Goal: Contribute content: Contribute content

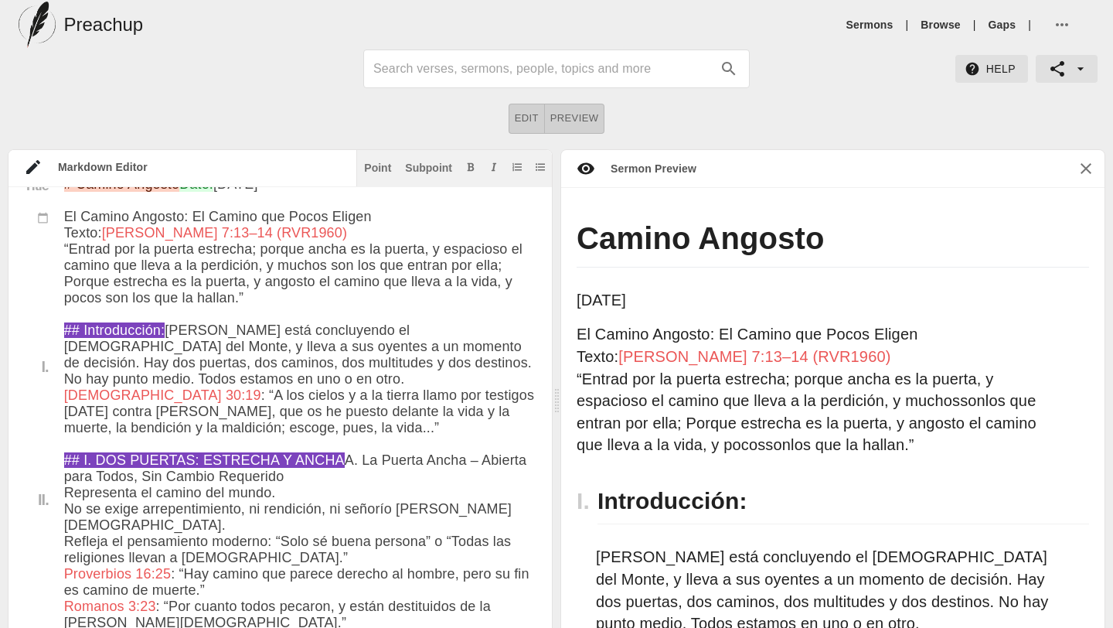
scroll to position [25, 0]
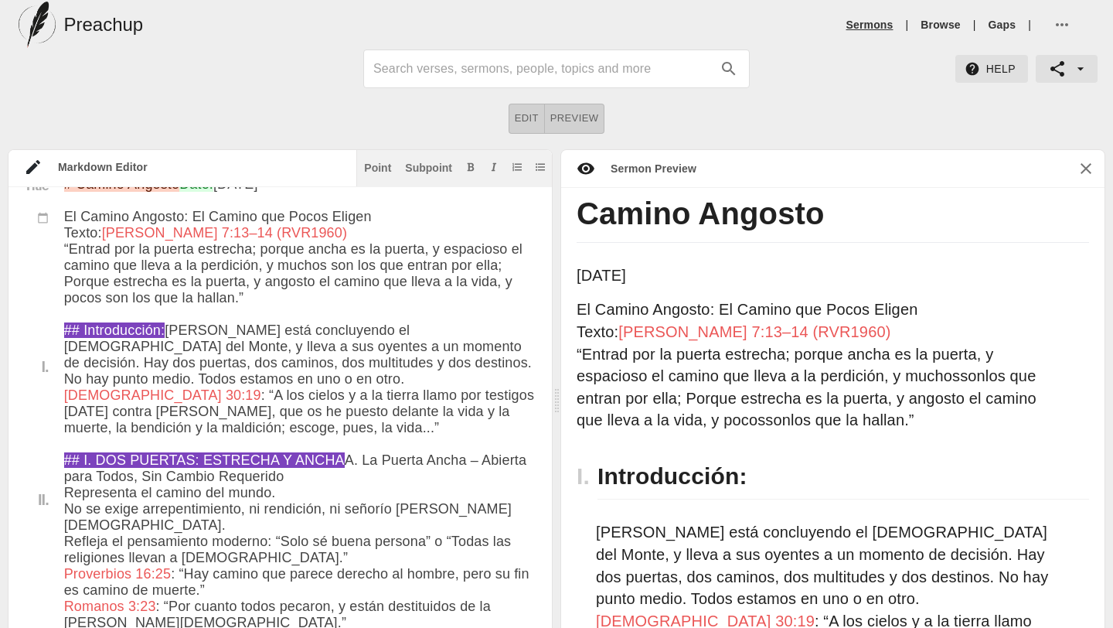
click at [864, 26] on link "Sermons" at bounding box center [870, 24] width 47 height 15
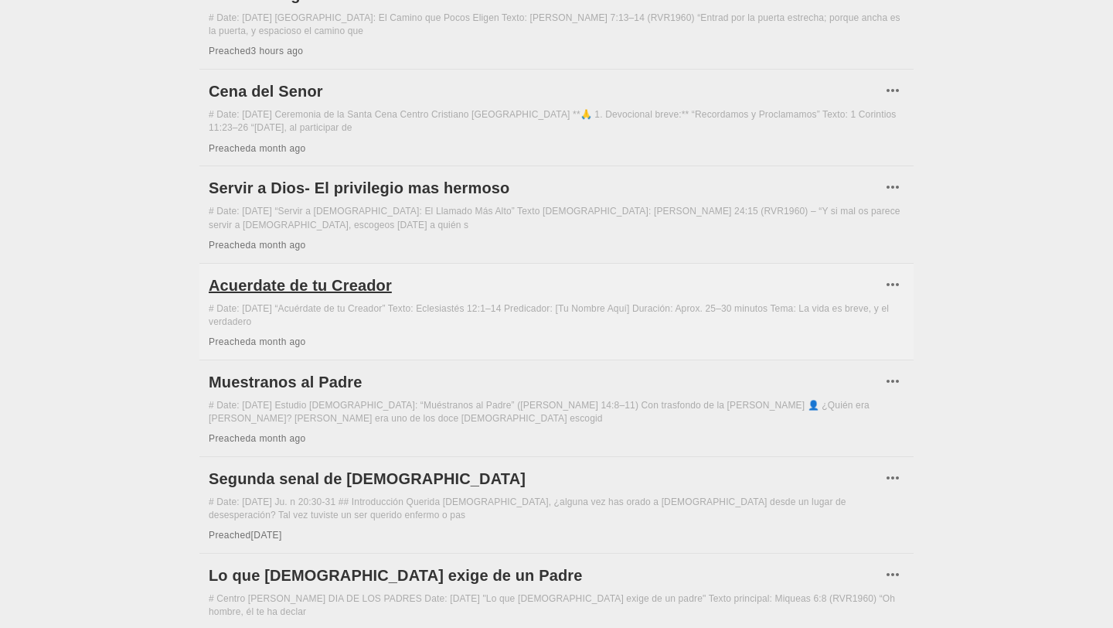
scroll to position [165, 0]
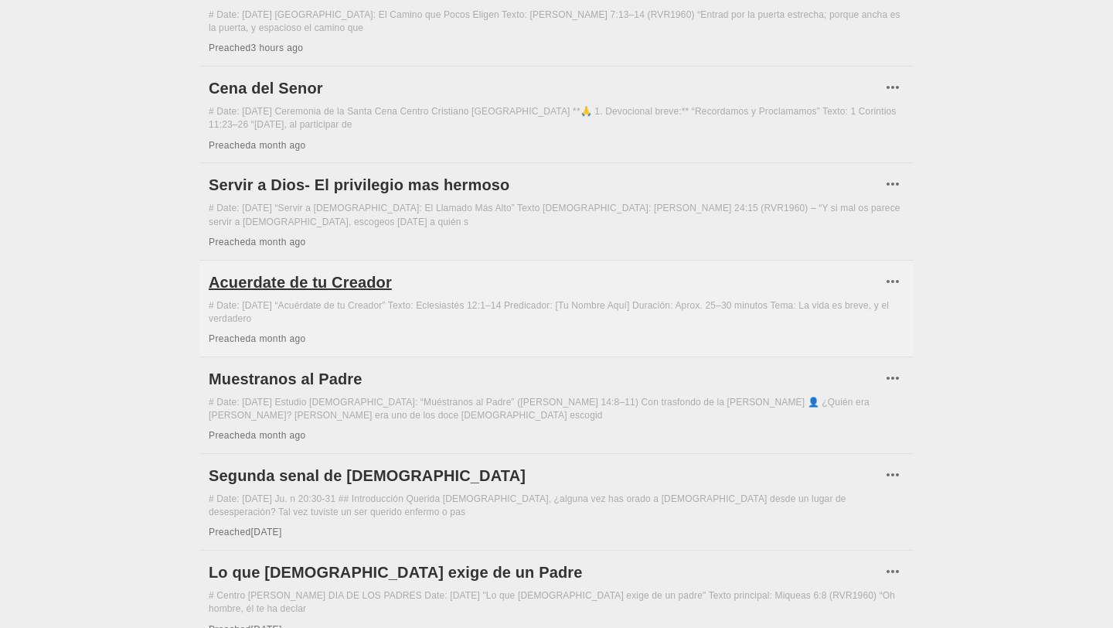
click at [324, 271] on h6 "Acuerdate de tu Creador" at bounding box center [545, 282] width 673 height 25
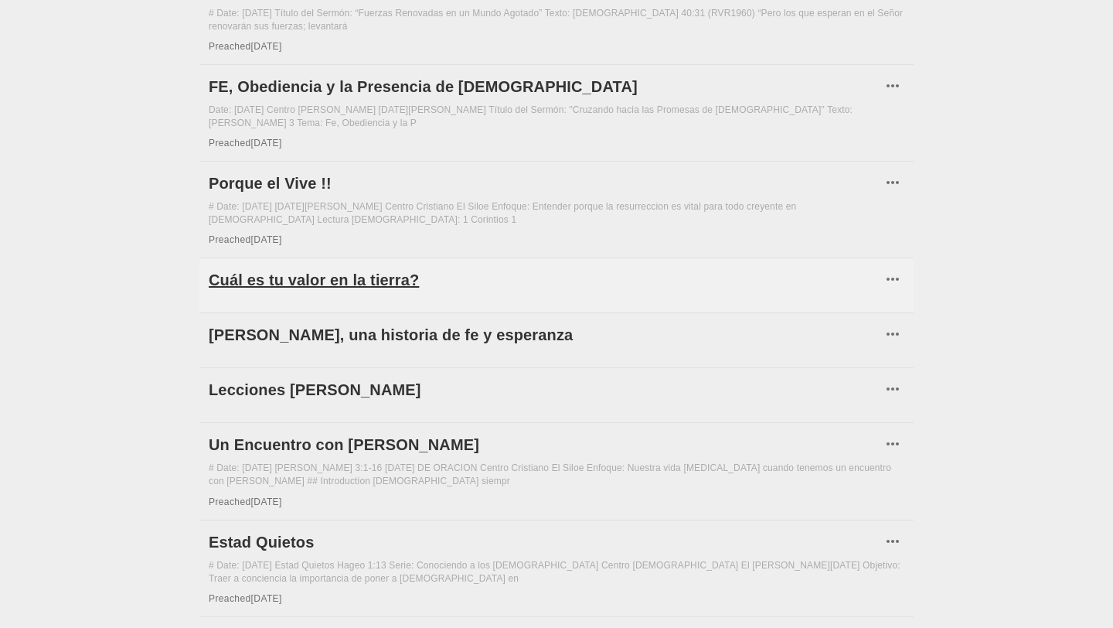
click at [349, 267] on h6 "Cuál es tu valor en la tierra?" at bounding box center [545, 279] width 673 height 25
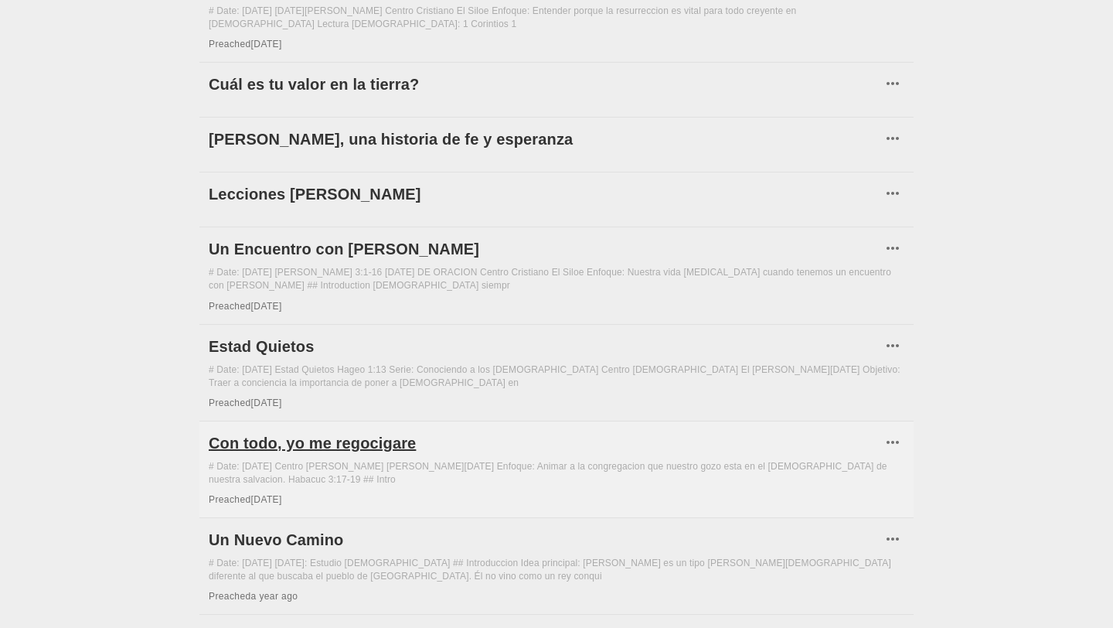
click at [379, 431] on h6 "Con todo, yo me regocigare" at bounding box center [545, 443] width 673 height 25
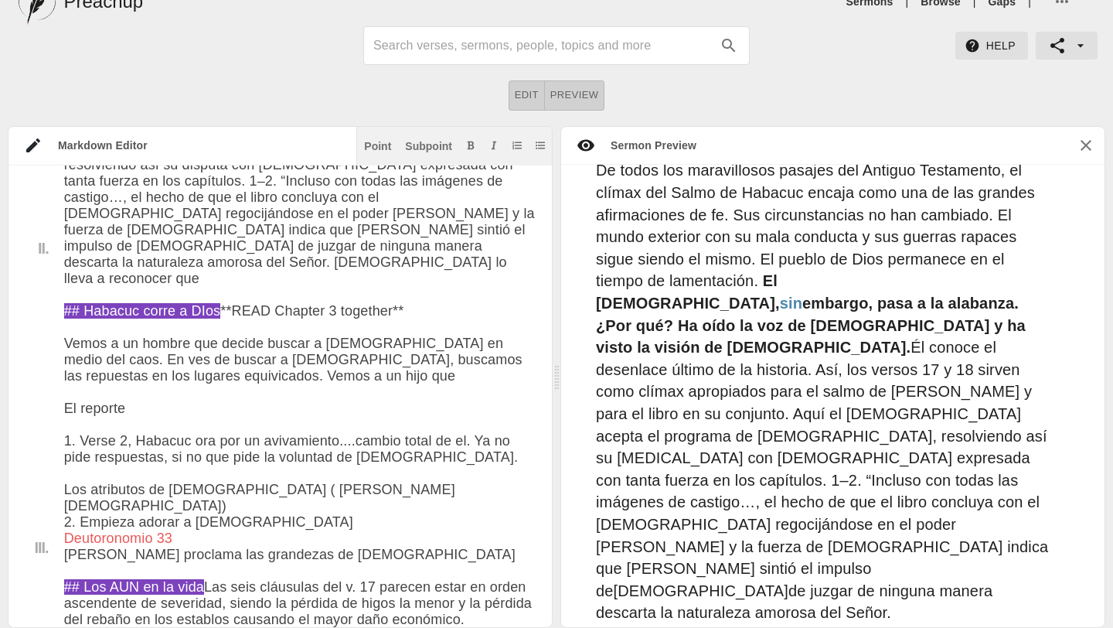
scroll to position [785, 0]
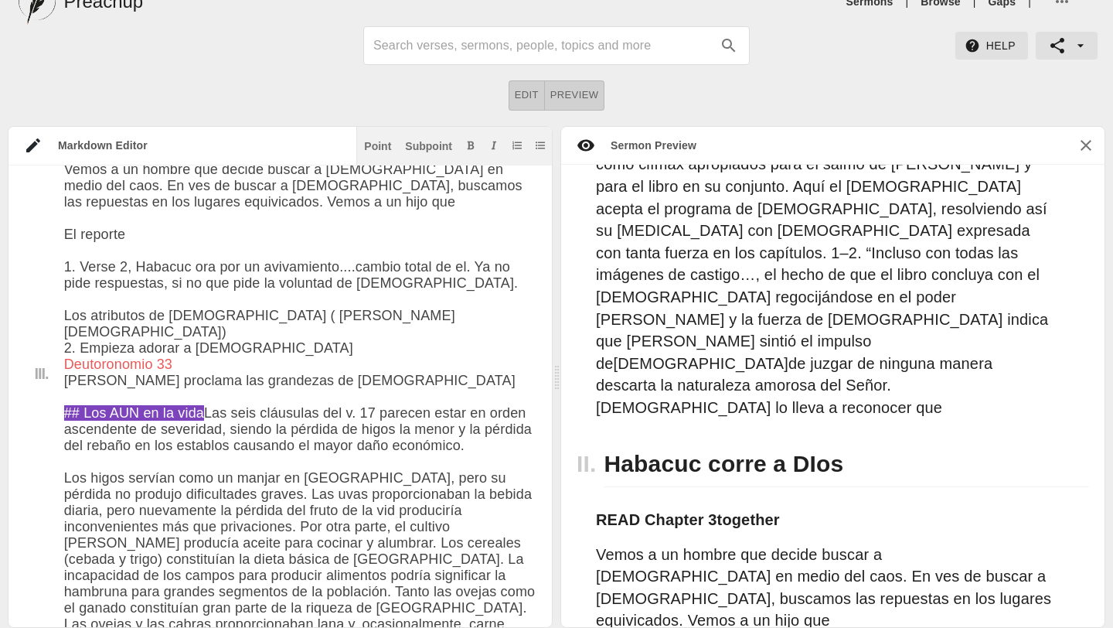
click at [1054, 537] on div "Vemos a un hombre que decide buscar a [DEMOGRAPHIC_DATA] en medio del caos. En …" at bounding box center [832, 587] width 543 height 101
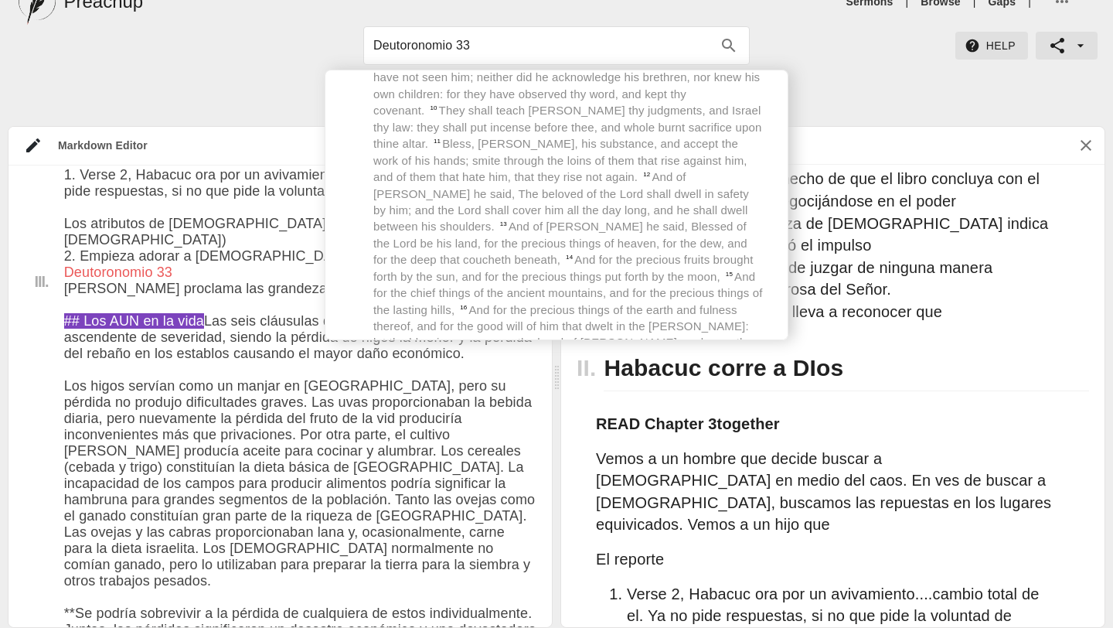
scroll to position [1005, 0]
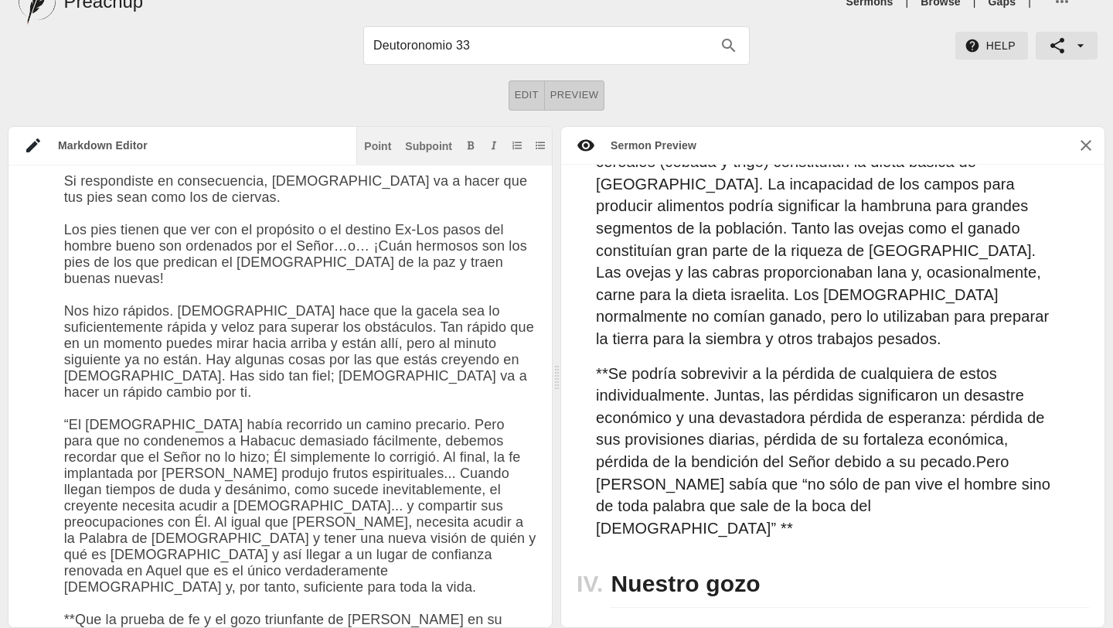
scroll to position [1830, 0]
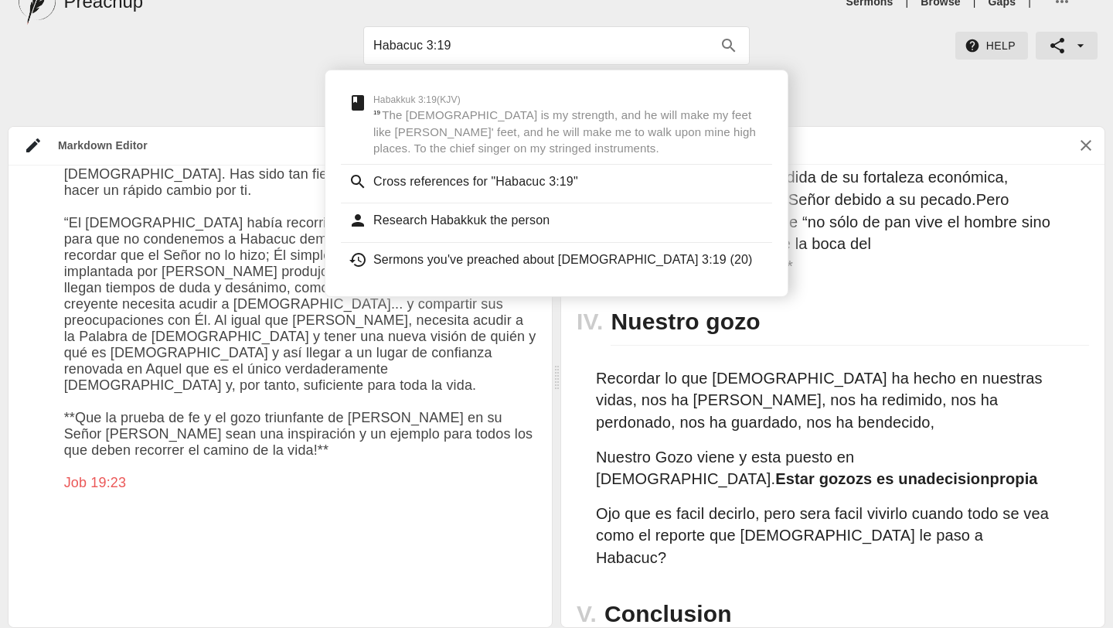
click at [869, 575] on div "V. Conclusion" at bounding box center [832, 614] width 543 height 78
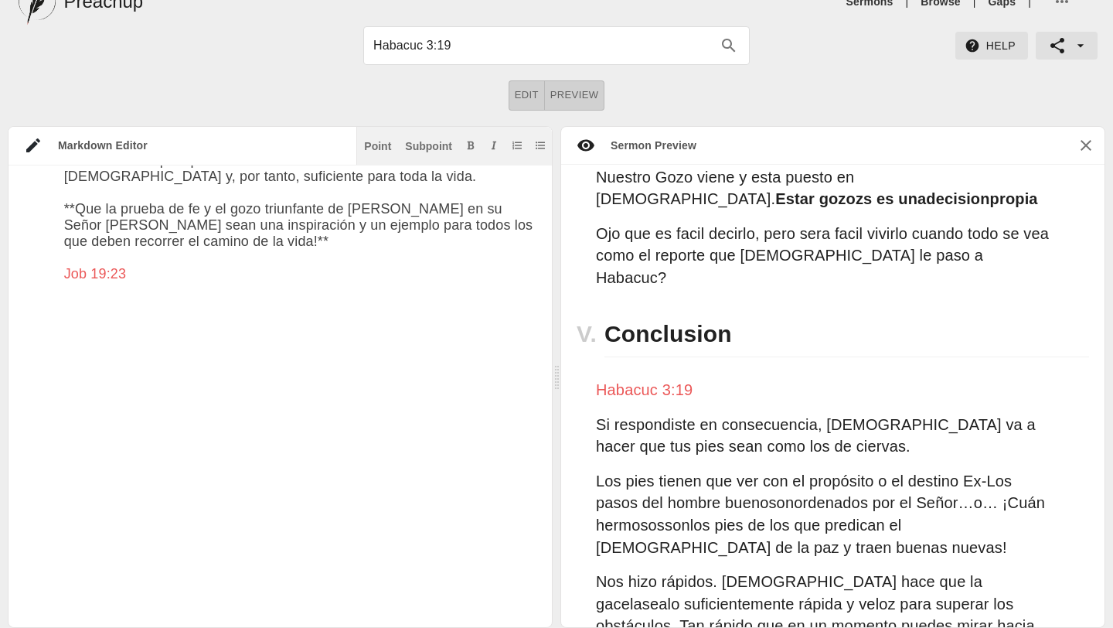
scroll to position [2245, 0]
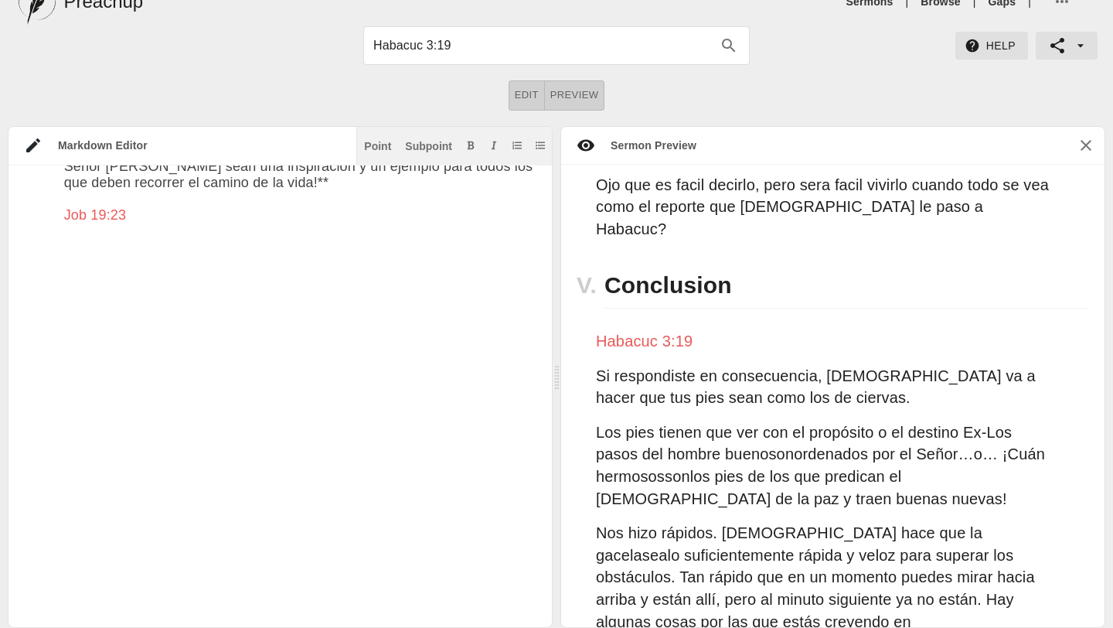
scroll to position [2319, 0]
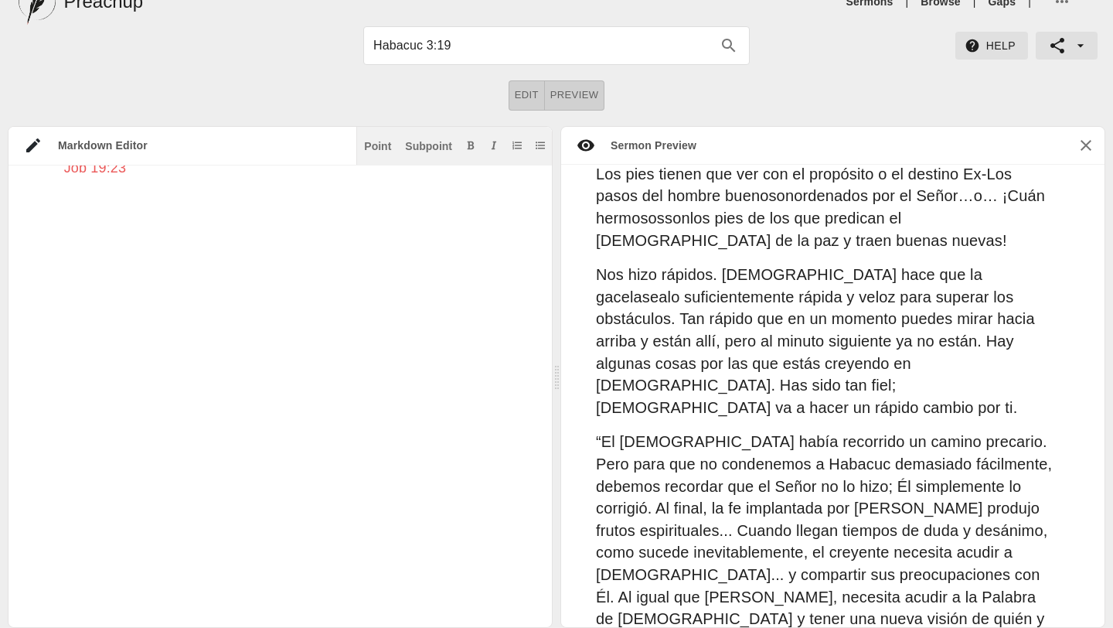
type input "Job 19:23"
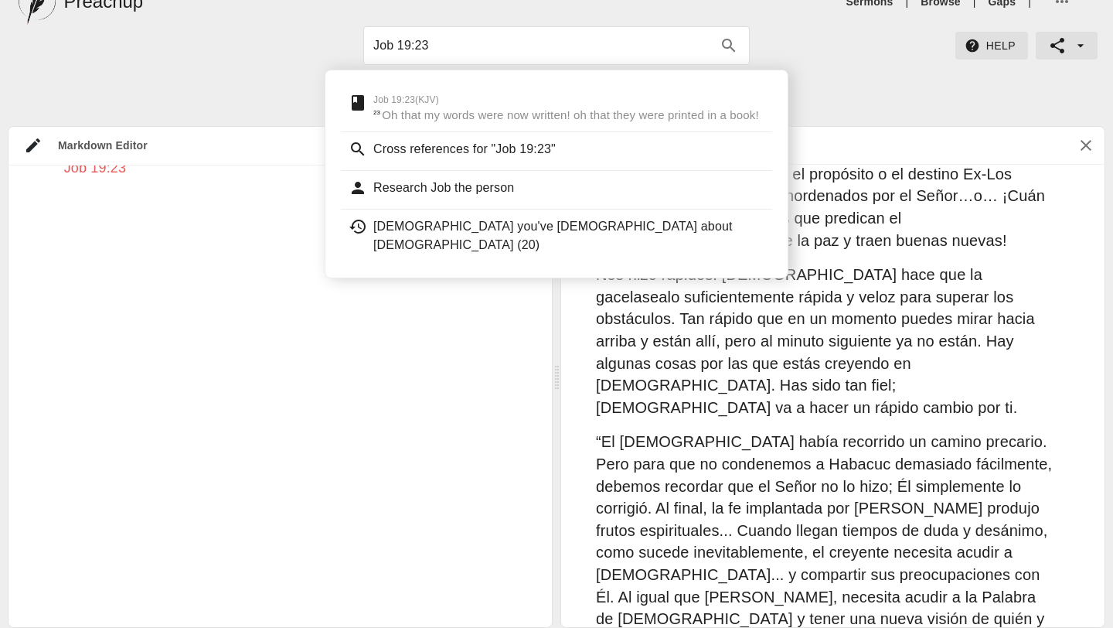
click at [789, 408] on div "Con todo, yo me regocigare [DATE] Centro Cristiano El [PERSON_NAME][DATE]: Anim…" at bounding box center [832, 396] width 543 height 463
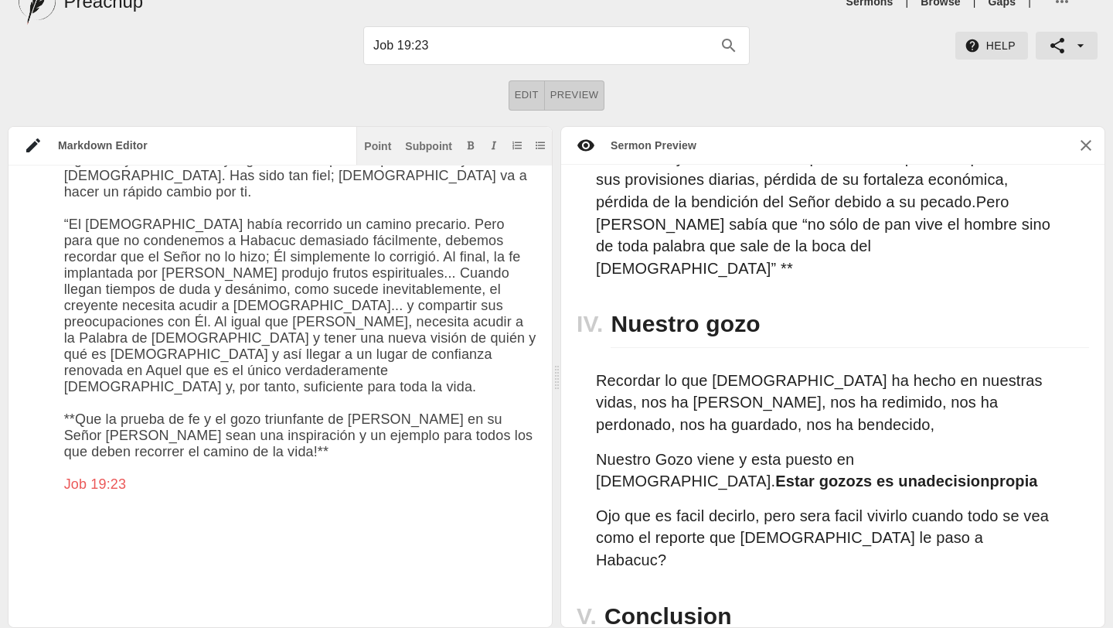
scroll to position [1917, 0]
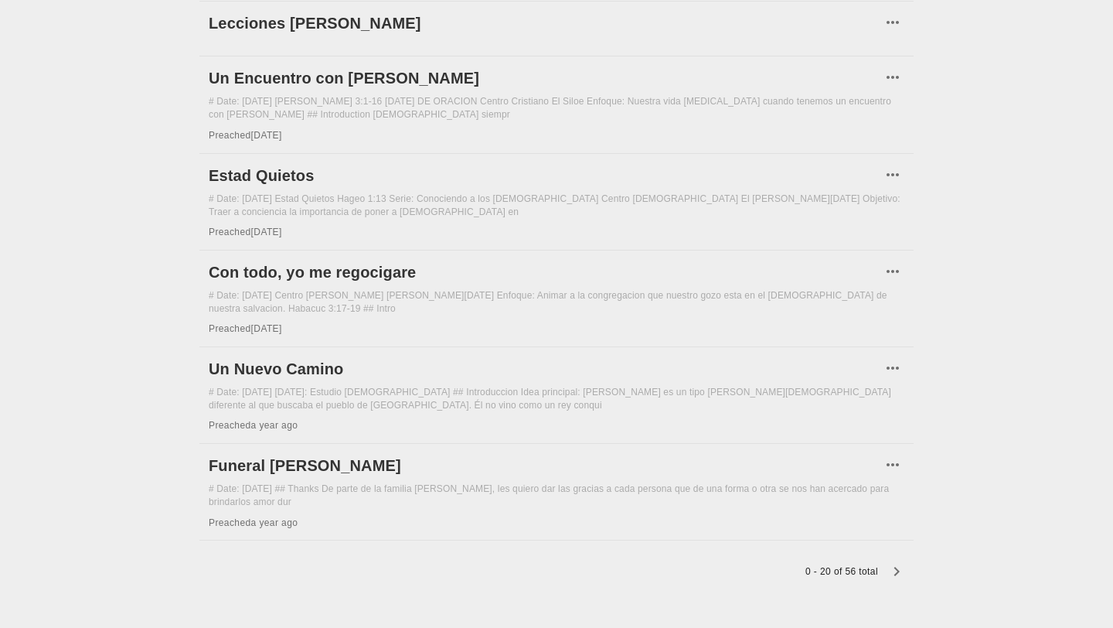
click at [898, 562] on icon "button" at bounding box center [896, 571] width 19 height 19
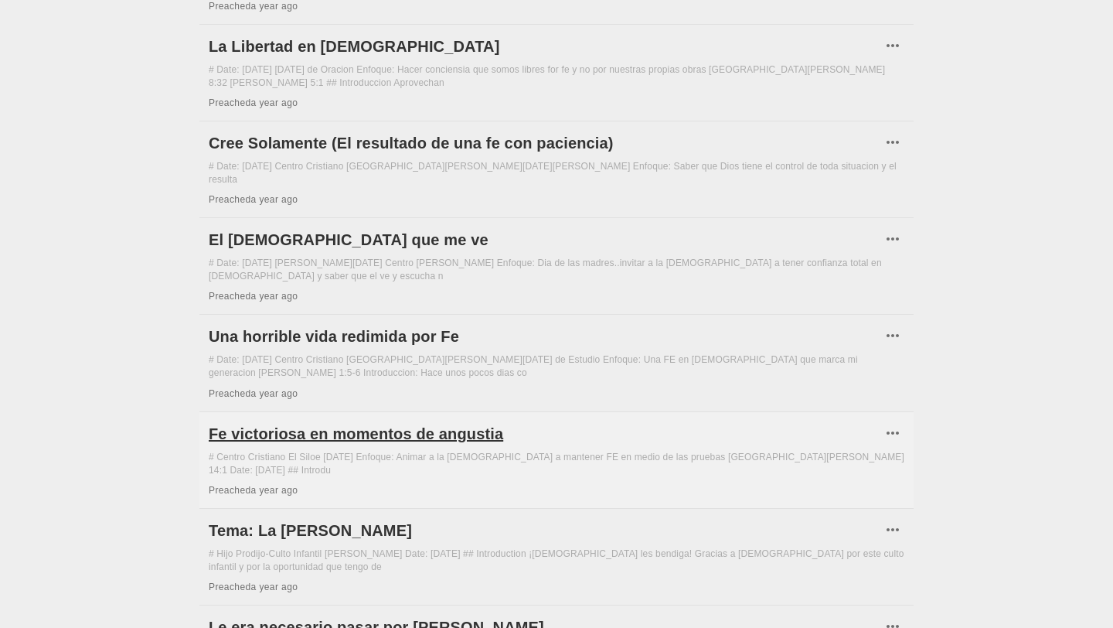
click at [459, 421] on h6 "Fe victoriosa en momentos de angustia" at bounding box center [545, 433] width 673 height 25
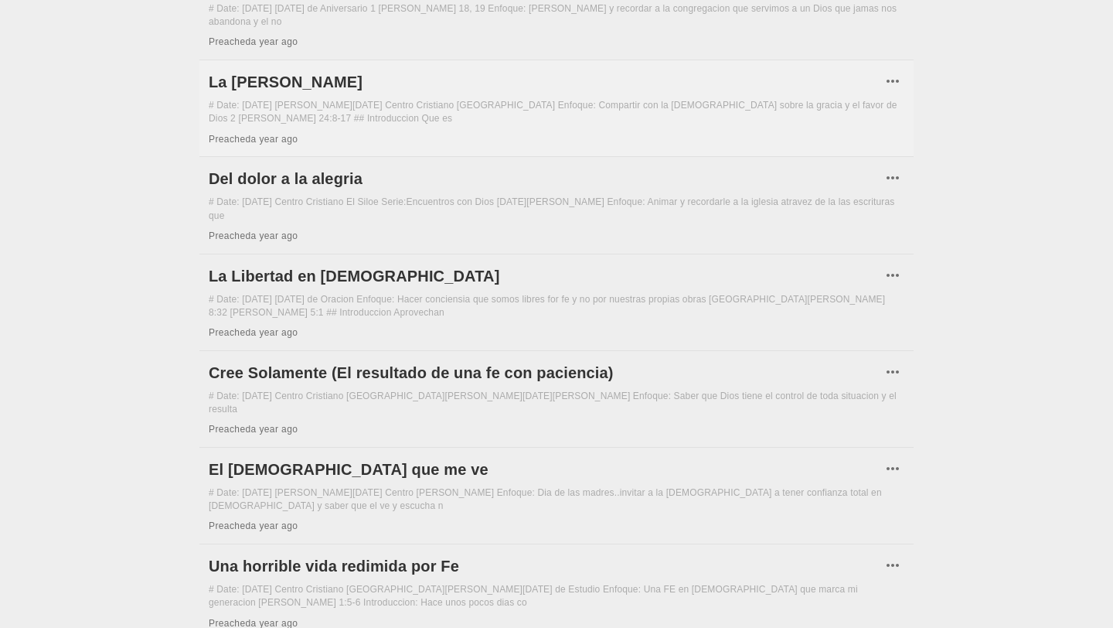
scroll to position [186, 0]
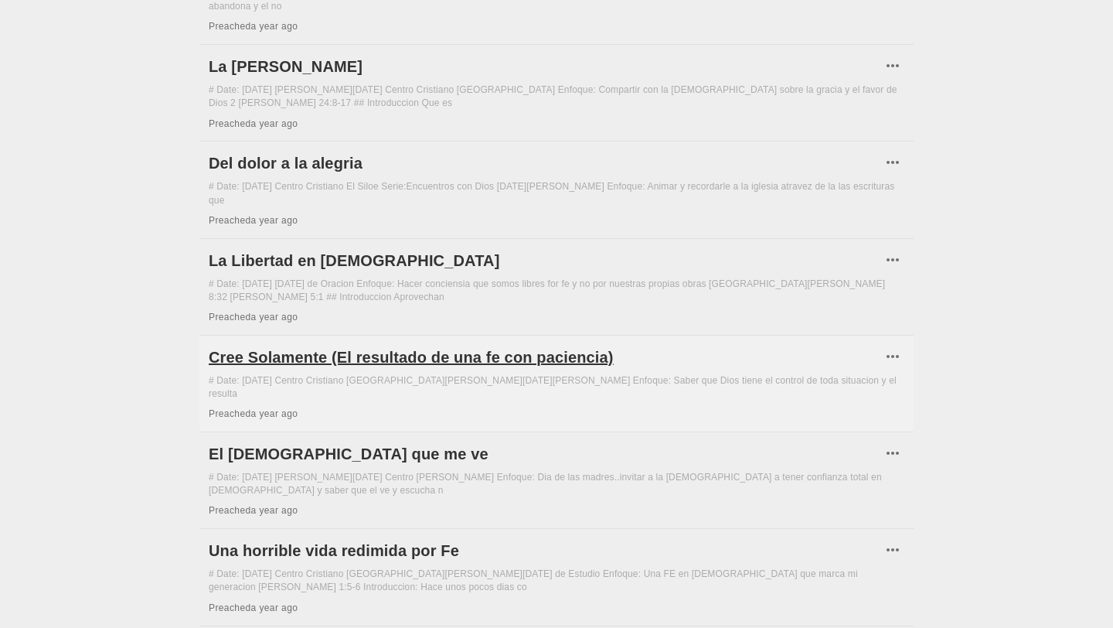
click at [389, 352] on h6 "Cree Solamente (El resultado de una fe con paciencia)" at bounding box center [545, 357] width 673 height 25
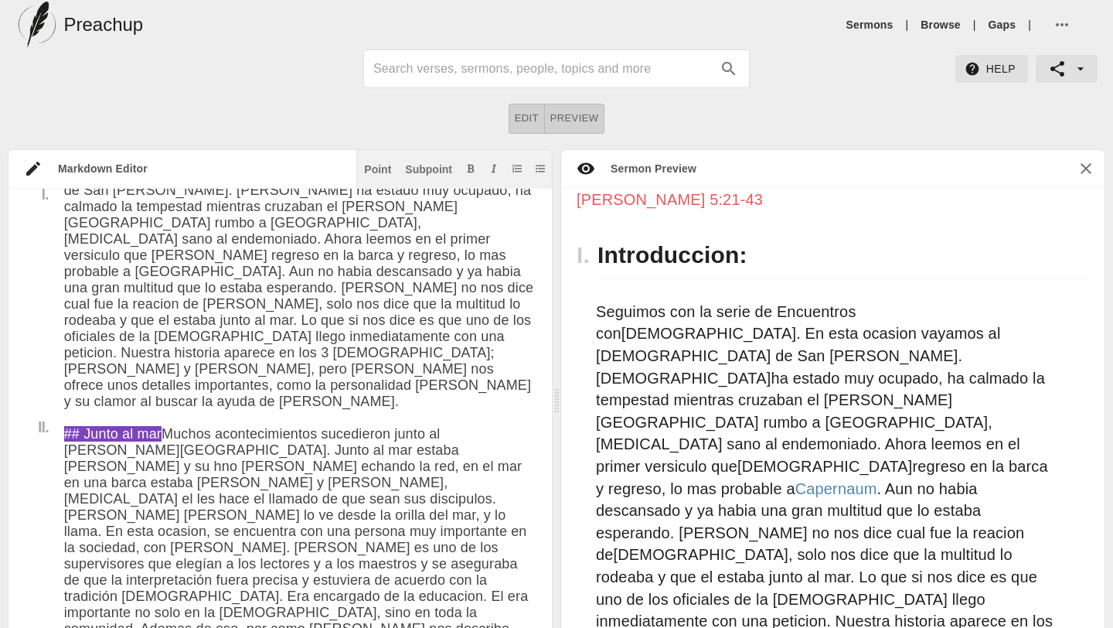
scroll to position [266, 0]
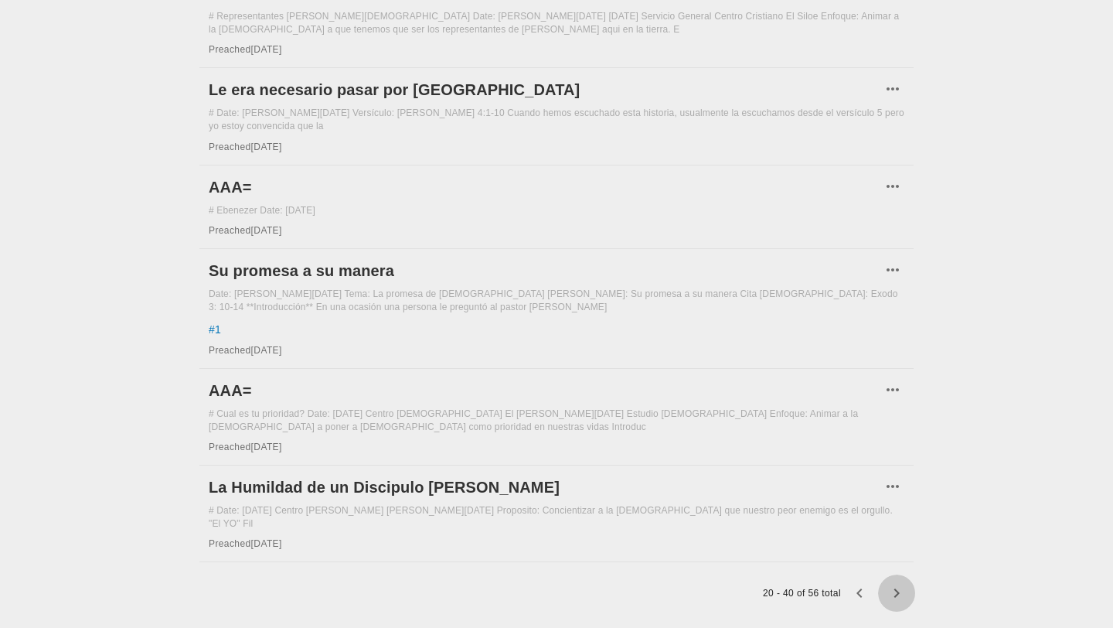
click at [901, 584] on icon "button" at bounding box center [896, 593] width 19 height 19
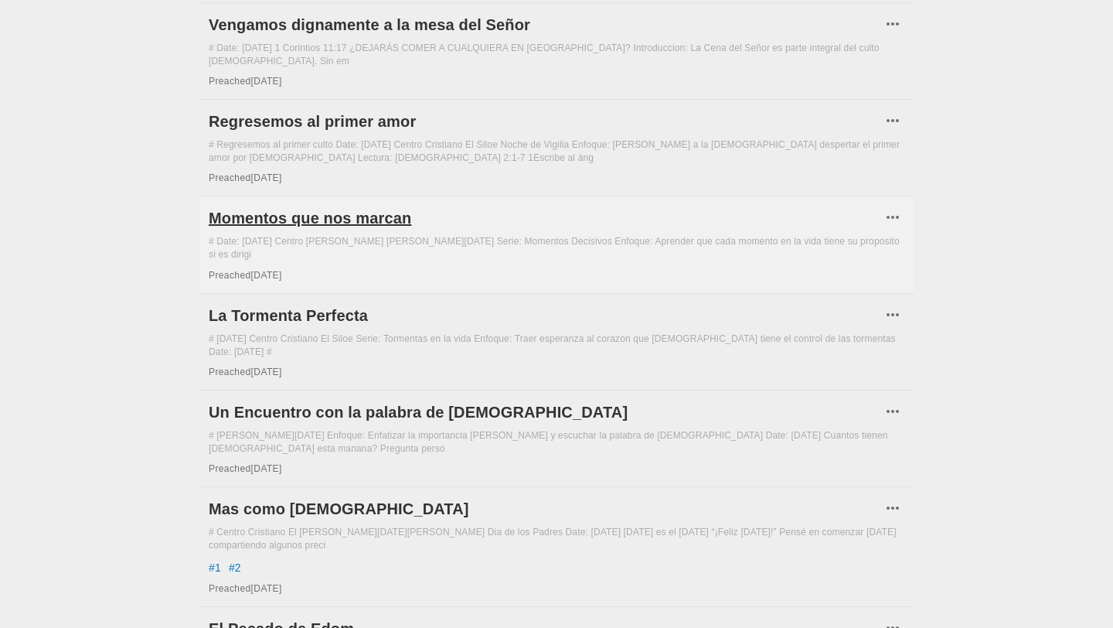
click at [360, 220] on h6 "Momentos que nos marcan" at bounding box center [545, 218] width 673 height 25
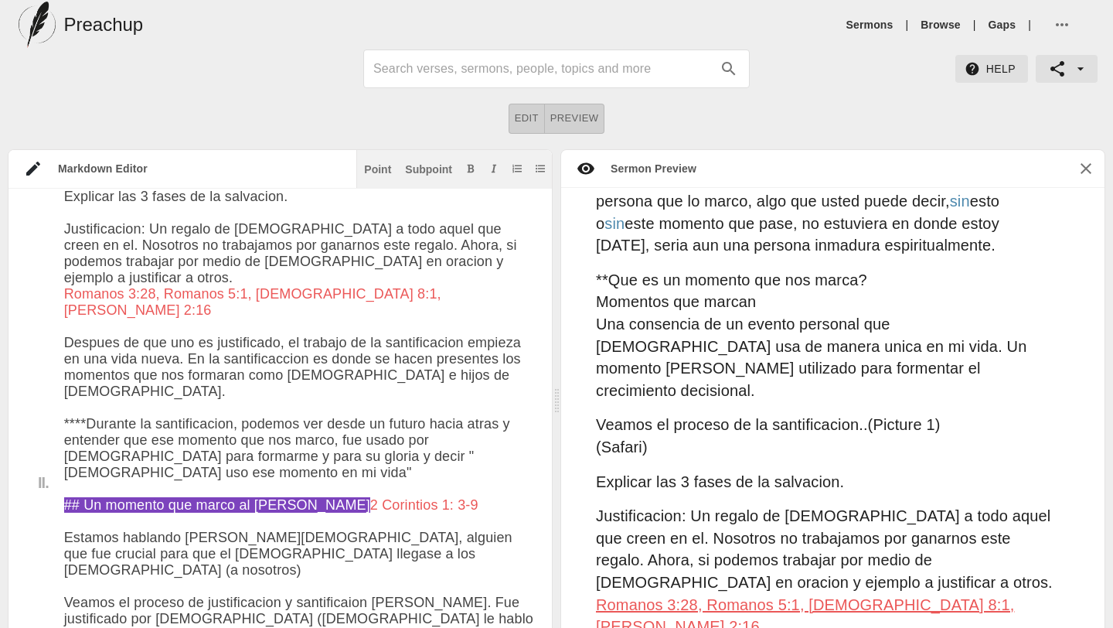
click at [635, 596] on span "Romanos 3:28, Romanos 5:1, [DEMOGRAPHIC_DATA] 8:1, [PERSON_NAME] 2:16" at bounding box center [805, 615] width 418 height 39
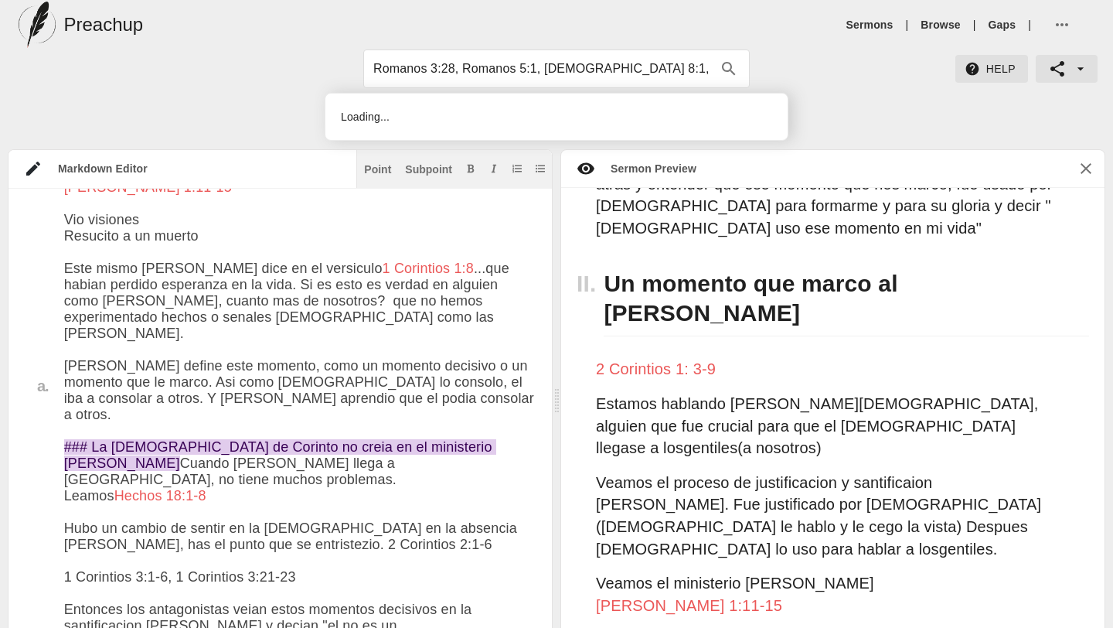
type input "1 Corintios 1:8"
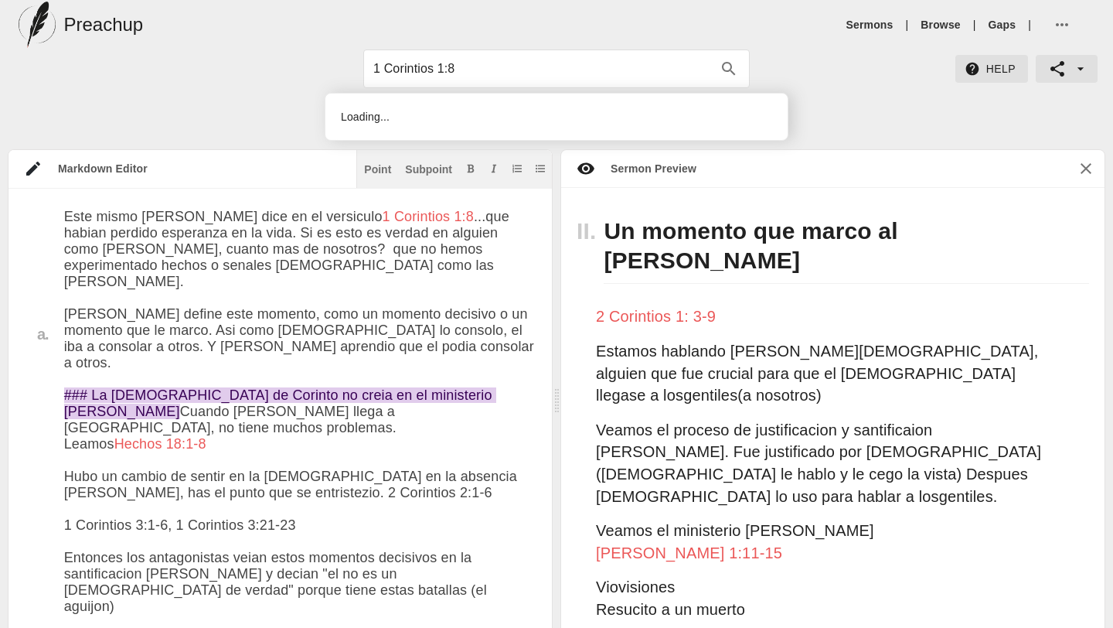
click at [637, 70] on input "1 Corintios 1:8" at bounding box center [542, 68] width 339 height 25
click at [725, 69] on icon "search" at bounding box center [729, 69] width 19 height 19
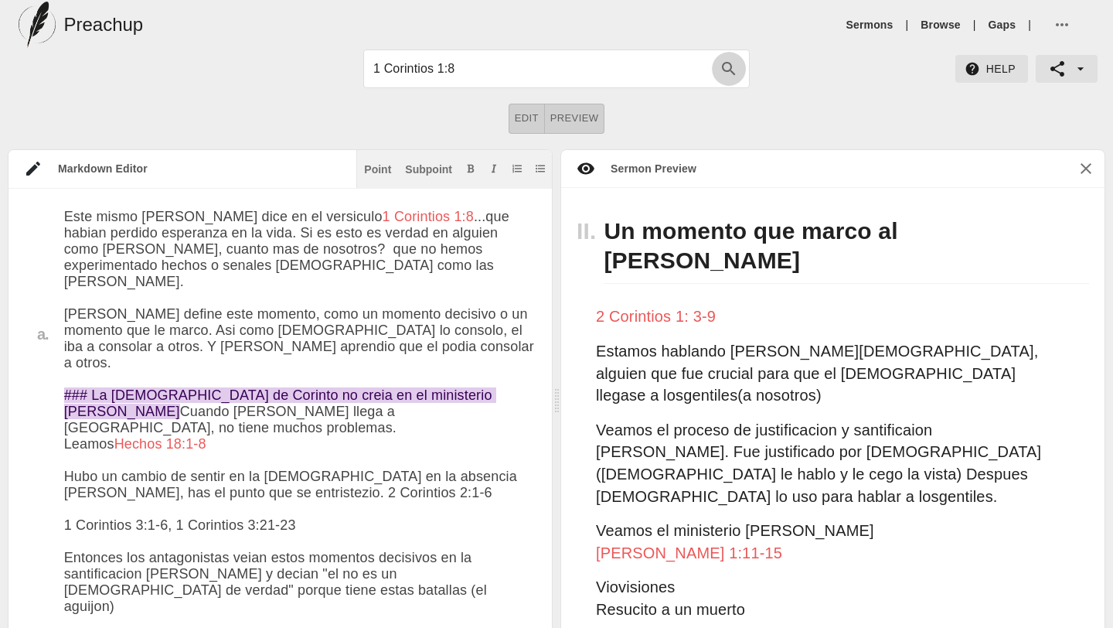
click at [725, 69] on icon "search" at bounding box center [729, 69] width 19 height 19
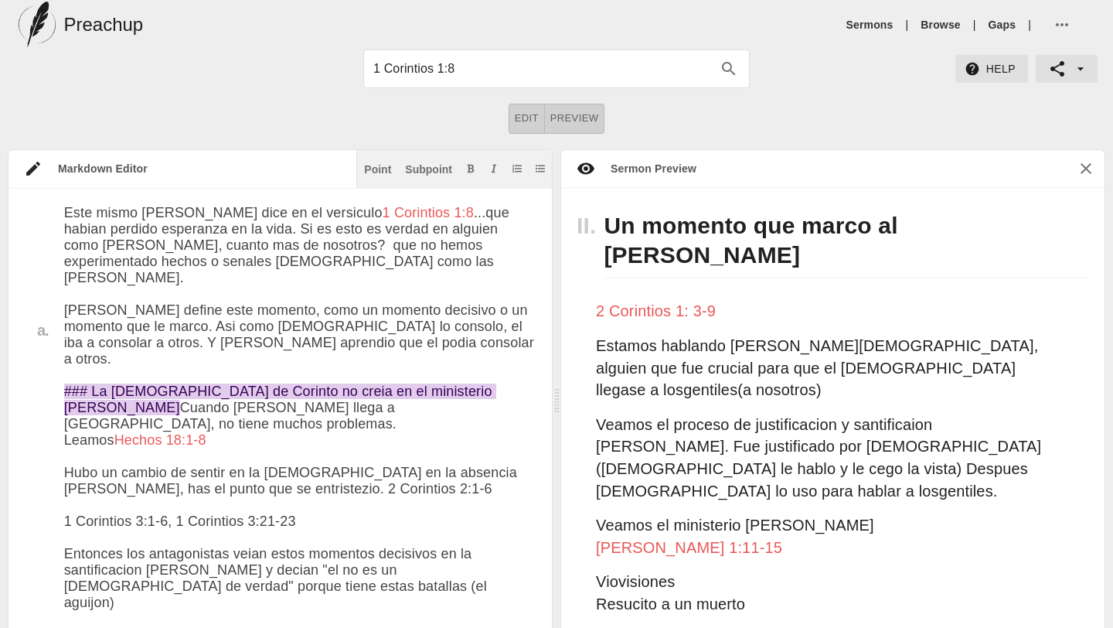
scroll to position [1449, 0]
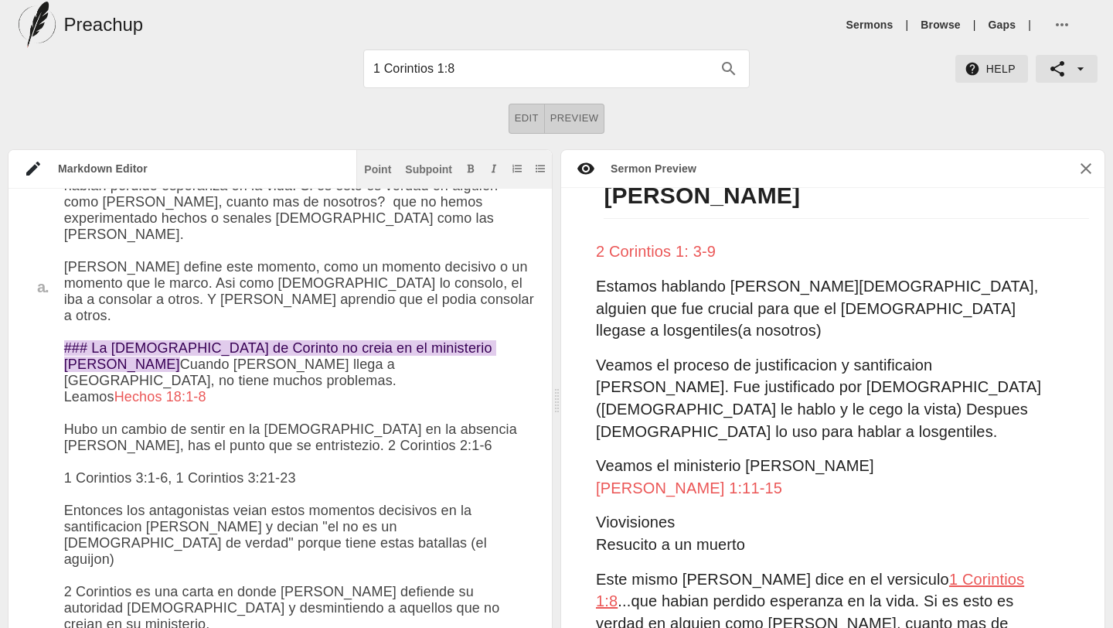
click at [904, 571] on span "1 Corintios 1:8" at bounding box center [810, 590] width 428 height 39
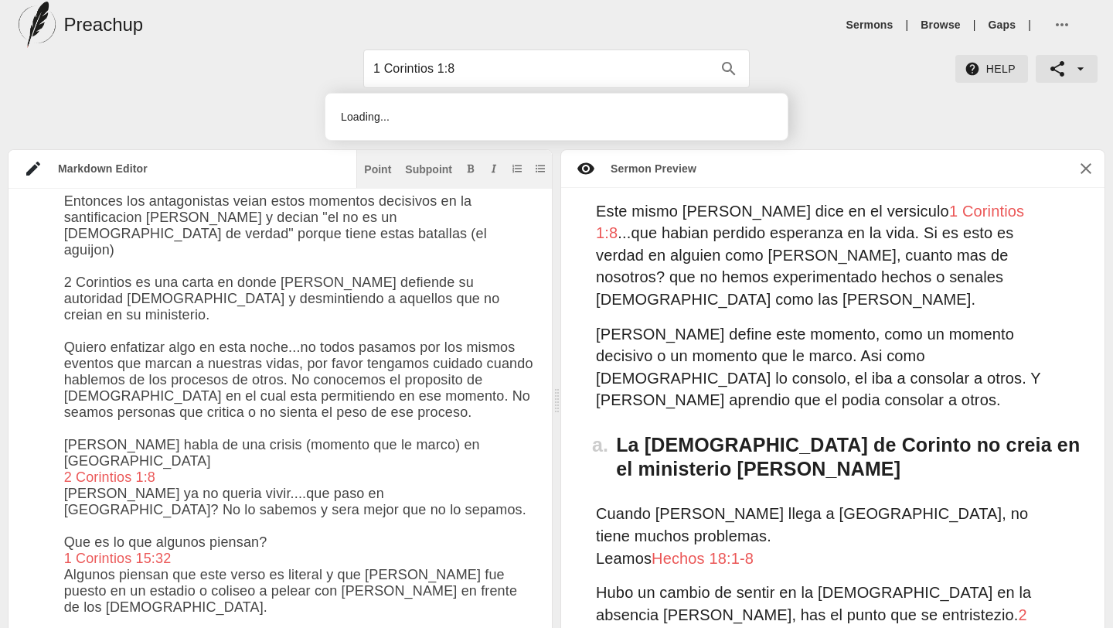
scroll to position [1801, 0]
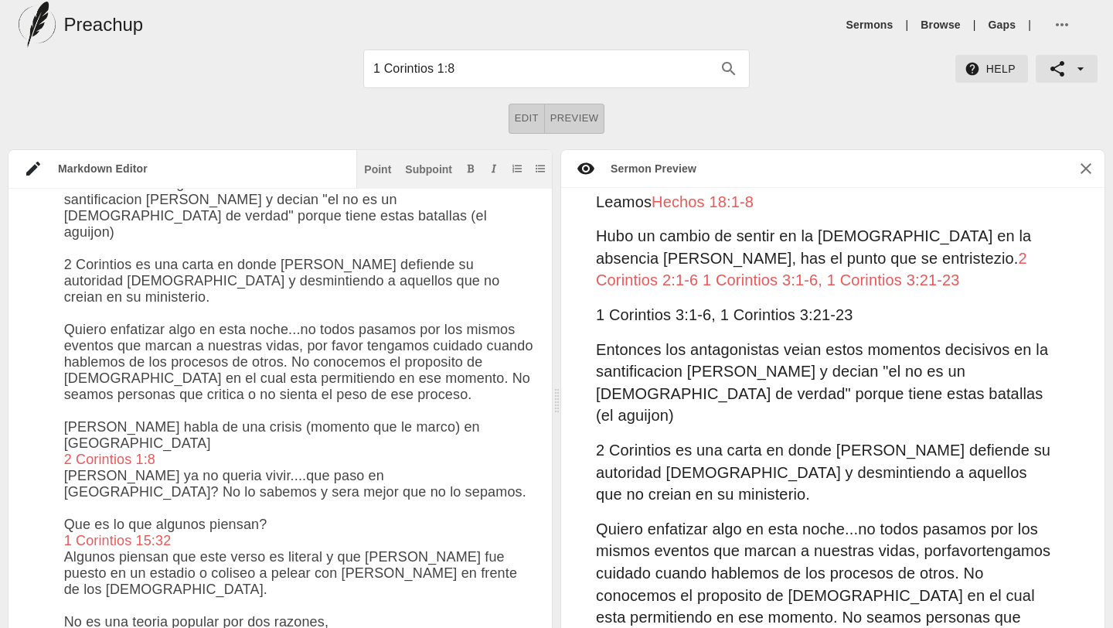
drag, startPoint x: 68, startPoint y: 230, endPoint x: 412, endPoint y: 306, distance: 352.3
click at [472, 169] on icon "Add bold text" at bounding box center [471, 168] width 7 height 9
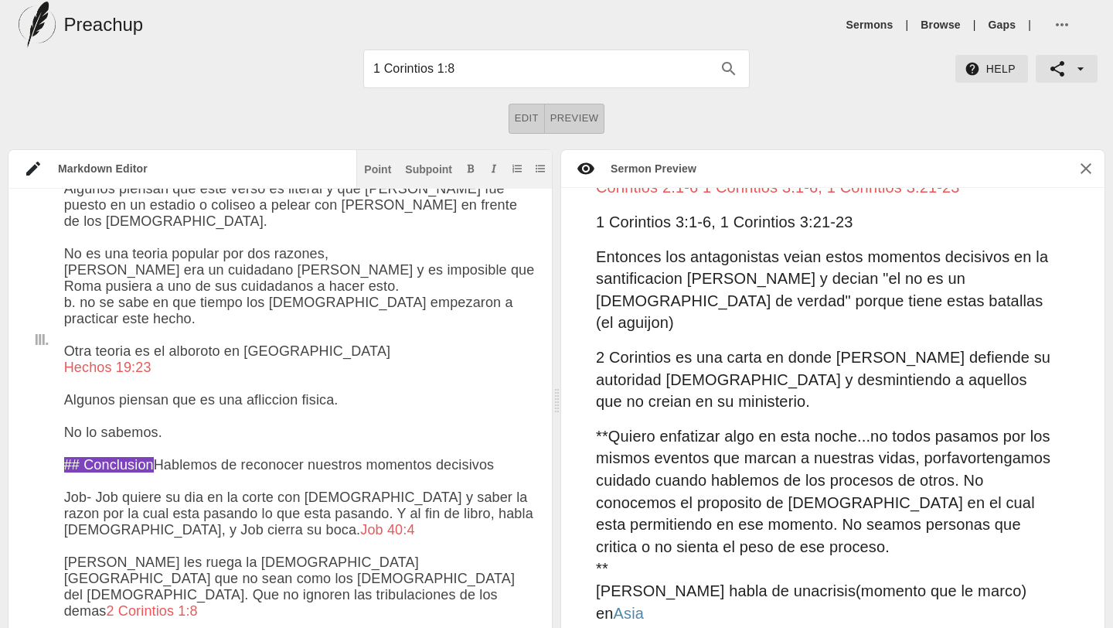
type textarea "# Momentos que nos marcan Date: [DATE] Centro Cristiano El [PERSON_NAME][DATE] …"
click at [671, 626] on span "2 Corintios 1:8" at bounding box center [646, 634] width 101 height 17
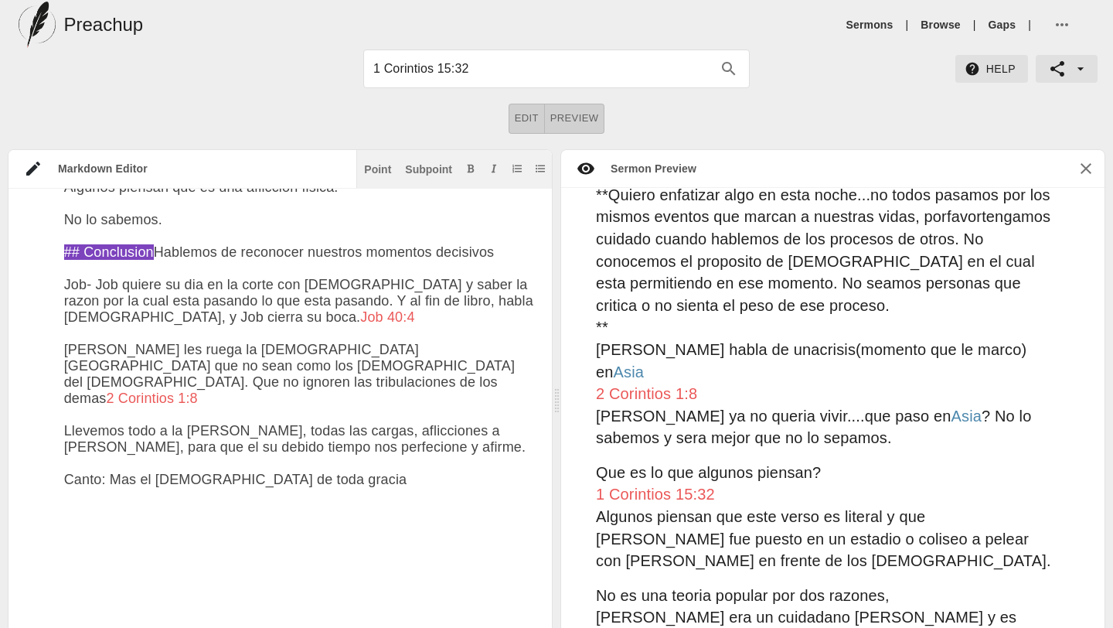
scroll to position [2400, 0]
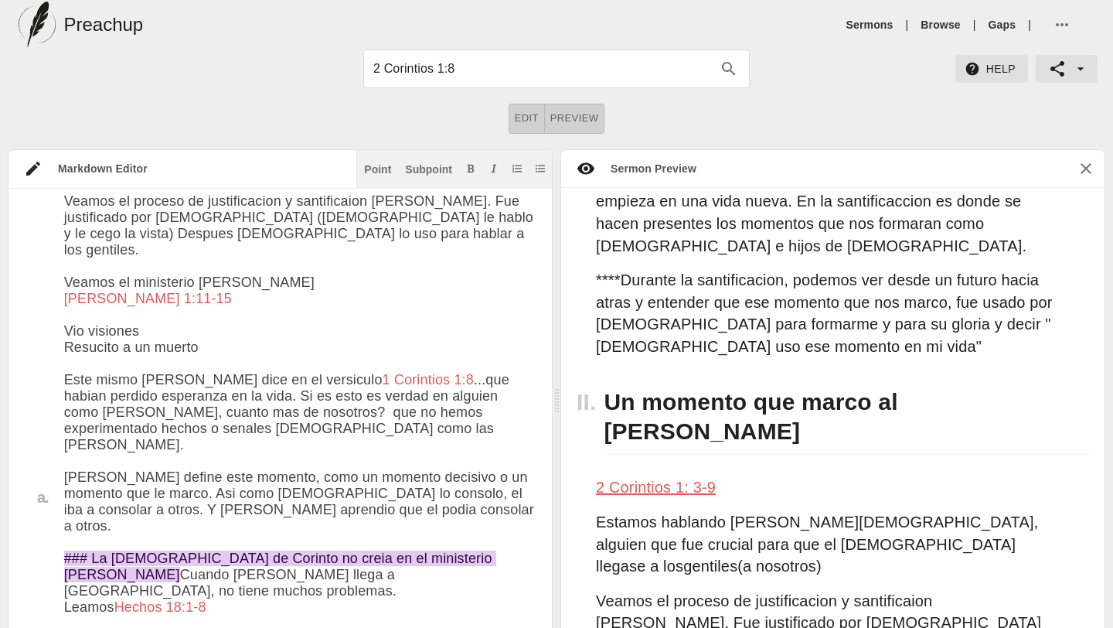
click at [673, 479] on span "2 Corintios 1: 3-9" at bounding box center [656, 487] width 120 height 17
type input "2 Corintios 1: 3-9"
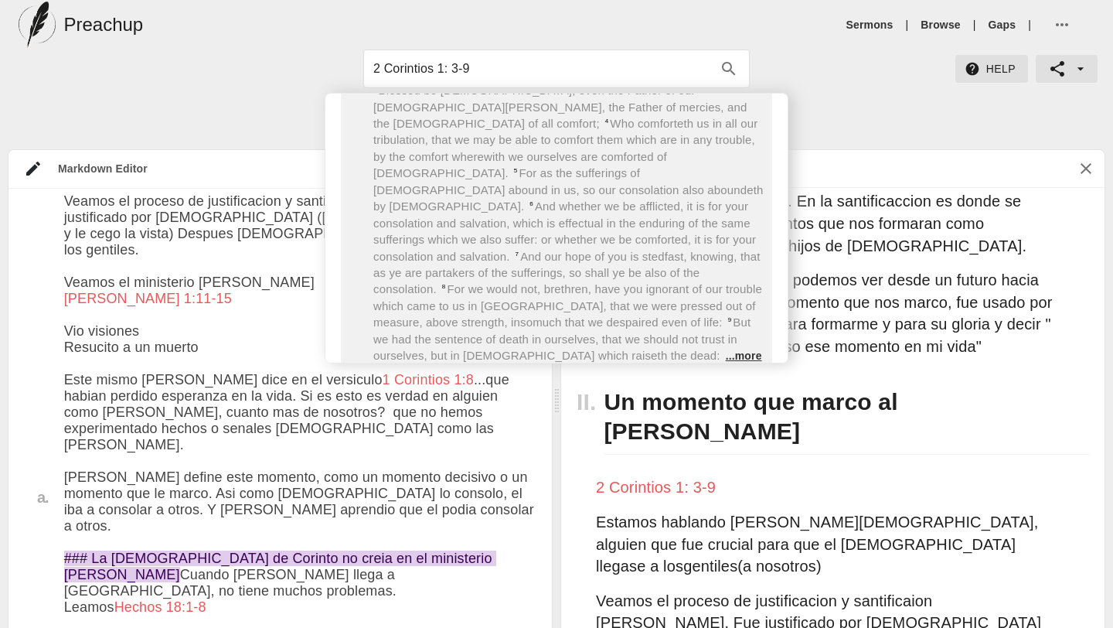
click at [726, 349] on link "...more" at bounding box center [744, 355] width 36 height 12
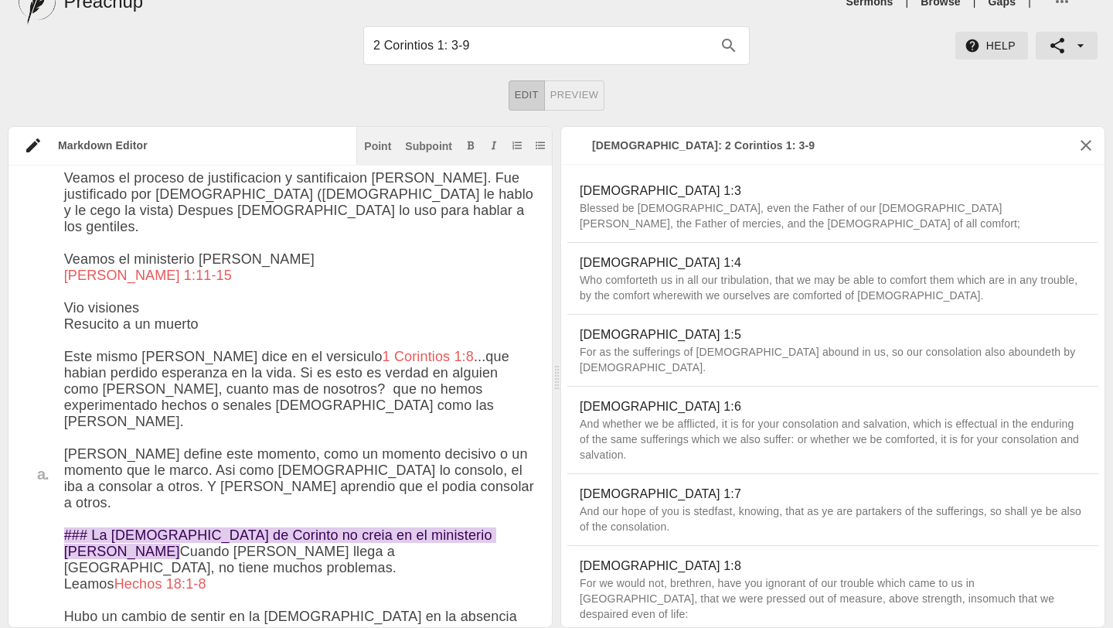
click at [1080, 142] on icon "button" at bounding box center [1086, 145] width 19 height 19
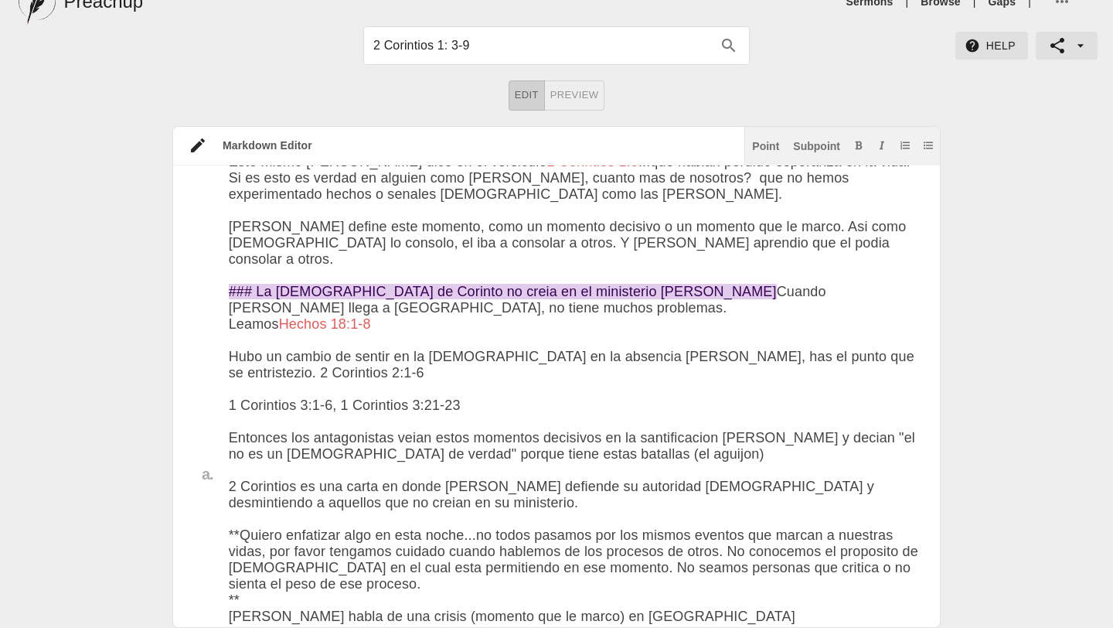
click at [567, 98] on span "Preview" at bounding box center [574, 96] width 49 height 18
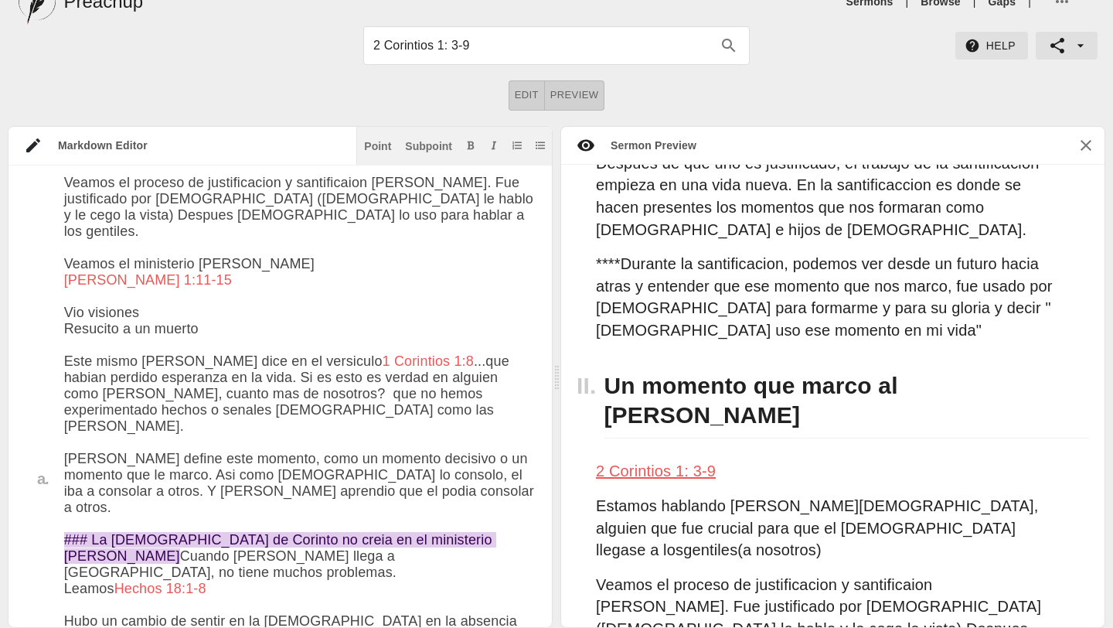
click at [677, 462] on span "2 Corintios 1: 3-9" at bounding box center [656, 470] width 120 height 17
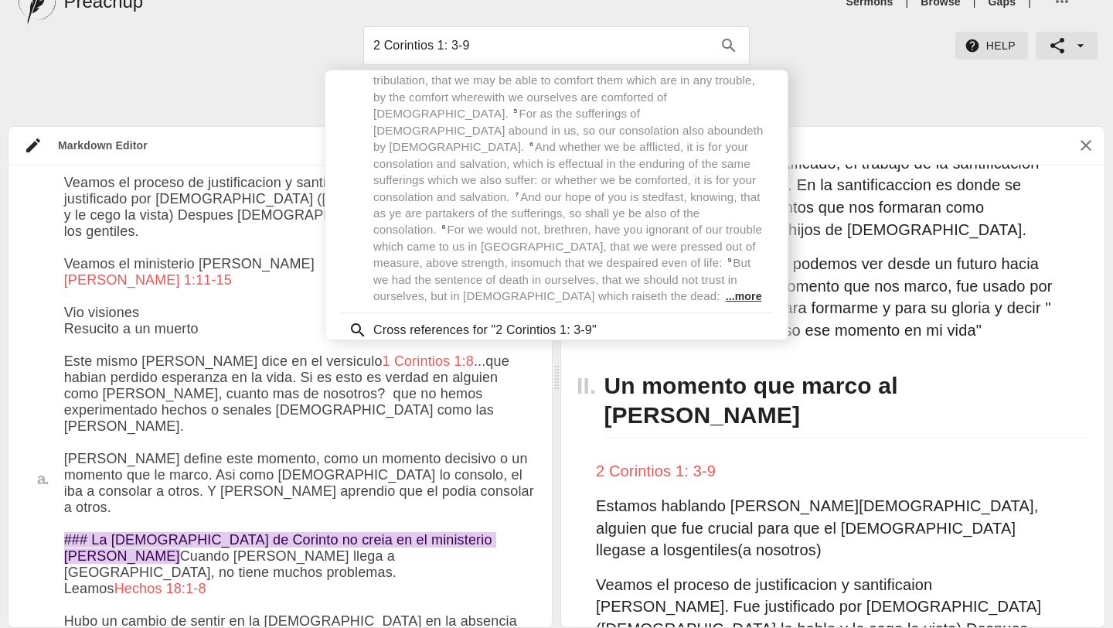
click at [811, 489] on div "Estamos hablando [PERSON_NAME][DEMOGRAPHIC_DATA], alguien que fue crucial para …" at bounding box center [832, 528] width 543 height 79
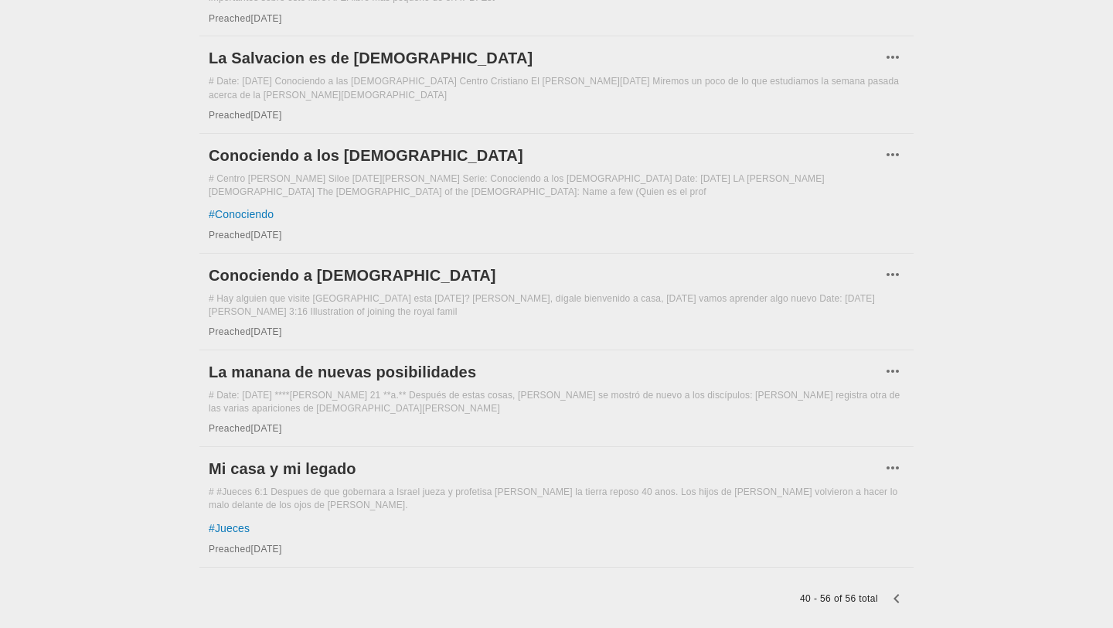
click at [363, 359] on h6 "La manana de nuevas posibilidades" at bounding box center [545, 371] width 673 height 25
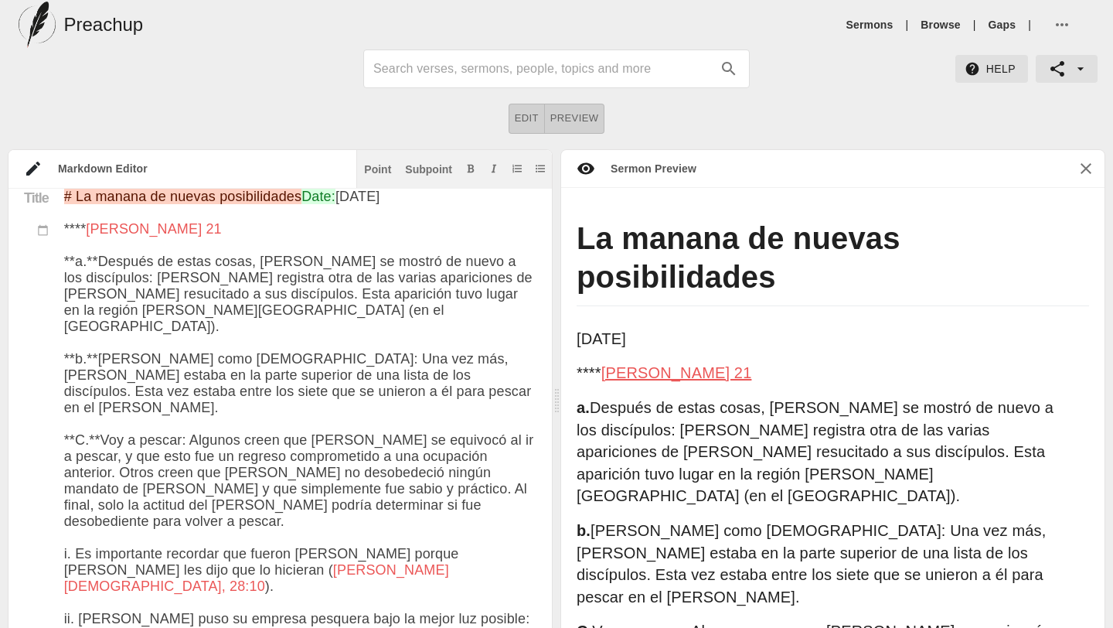
click at [638, 374] on span "[PERSON_NAME] 21" at bounding box center [676, 372] width 151 height 17
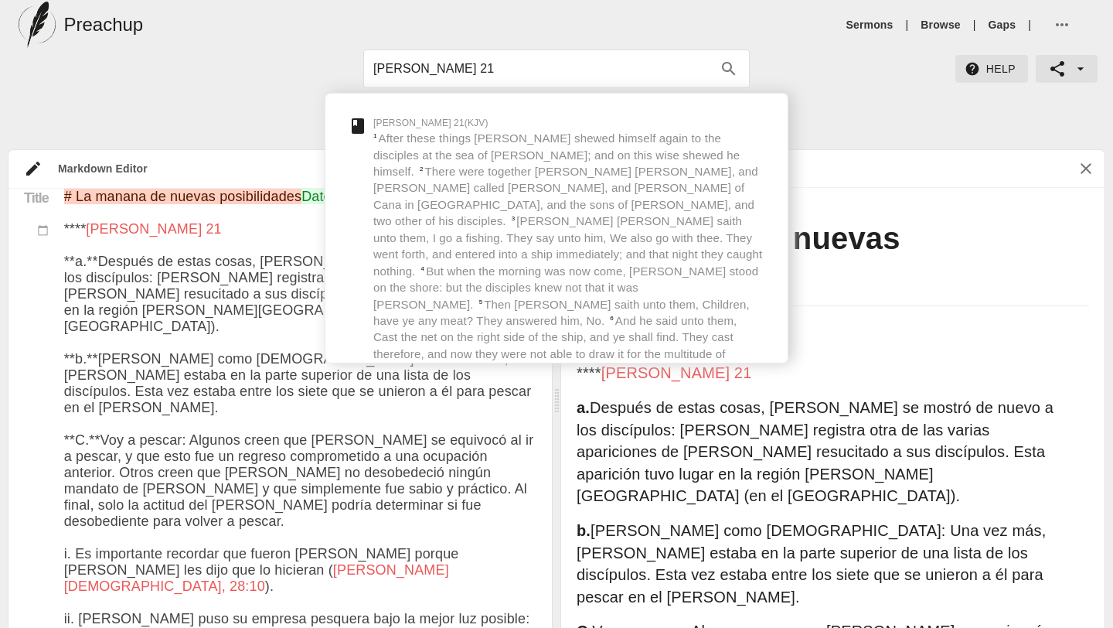
click at [969, 236] on h1 "La manana de nuevas posibilidades" at bounding box center [833, 262] width 513 height 87
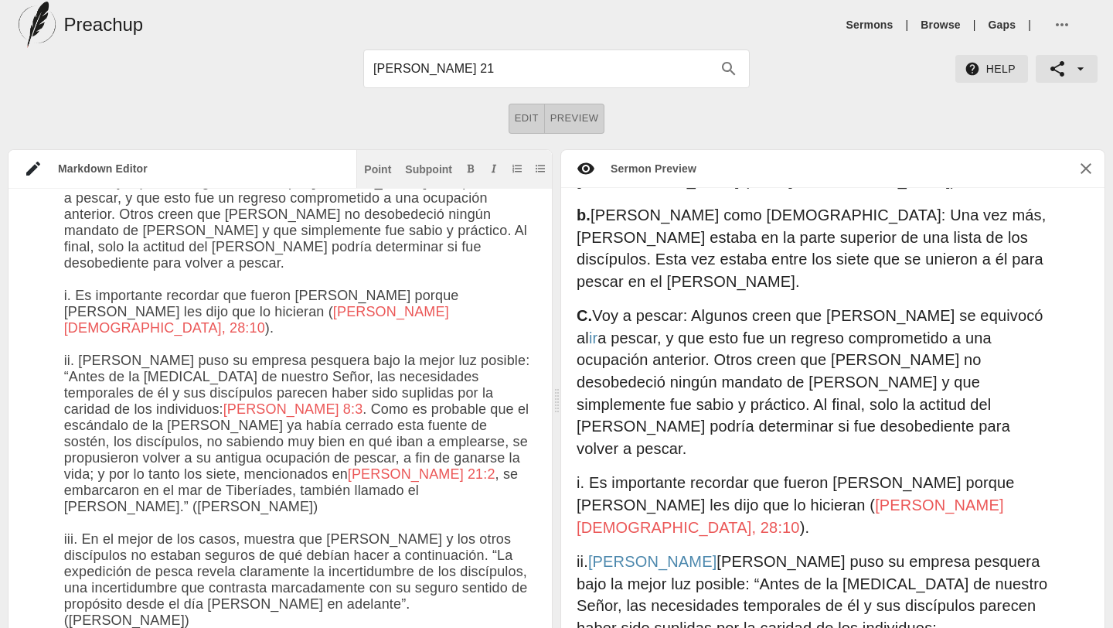
scroll to position [278, 0]
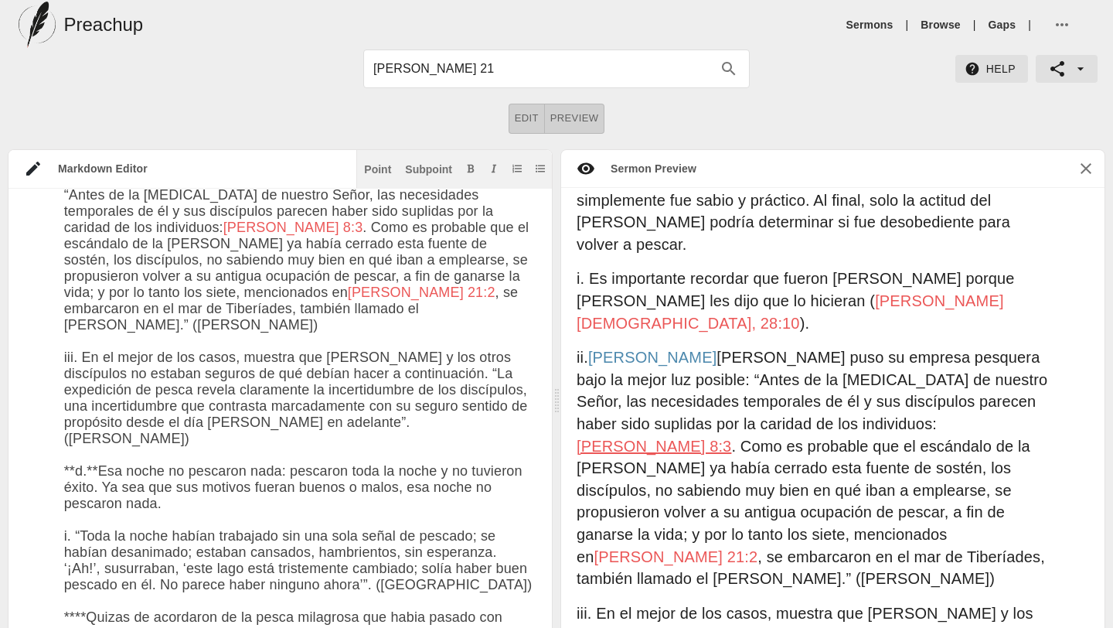
click at [731, 438] on span "[PERSON_NAME] 8:3" at bounding box center [654, 446] width 155 height 17
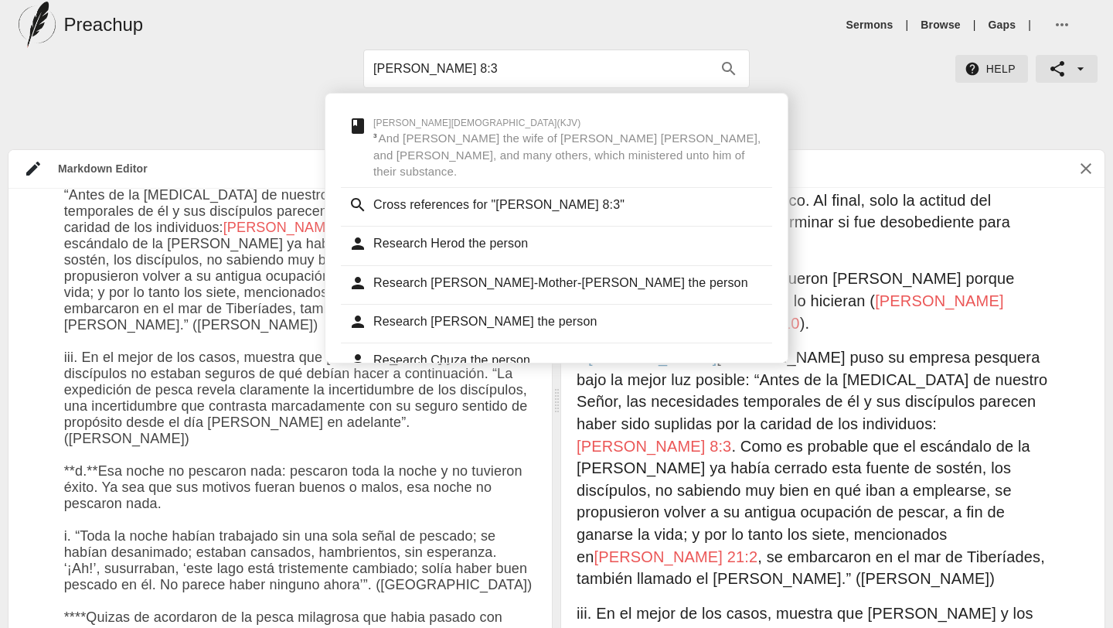
click at [1050, 346] on p "ii. [PERSON_NAME] puso su empresa pesquera bajo la mejor luz posible: “Antes de…" at bounding box center [816, 468] width 478 height 244
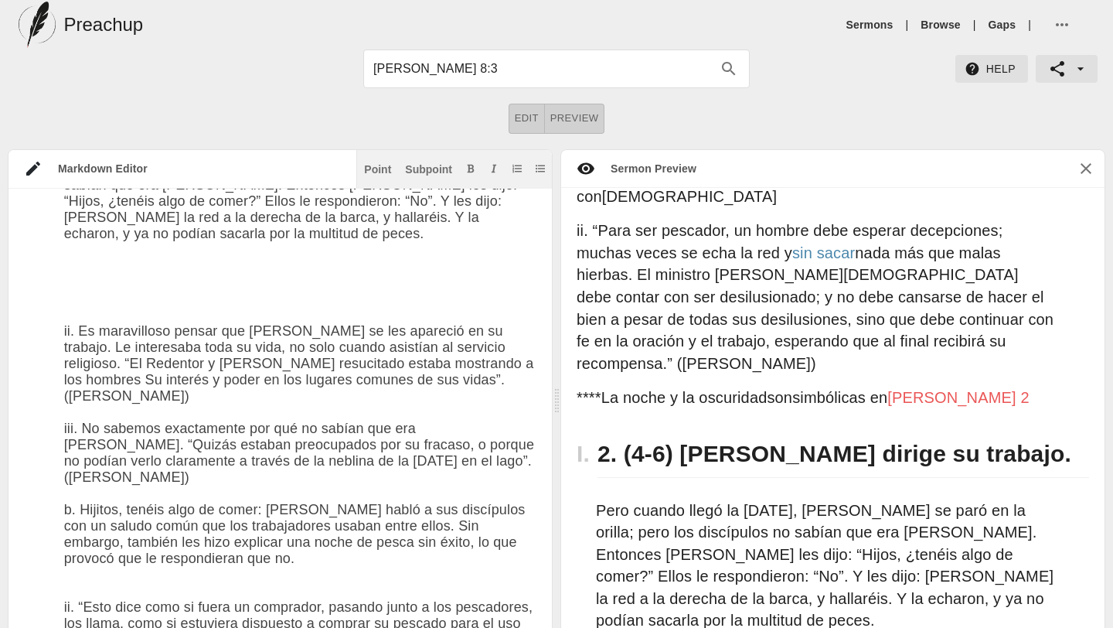
scroll to position [1131, 0]
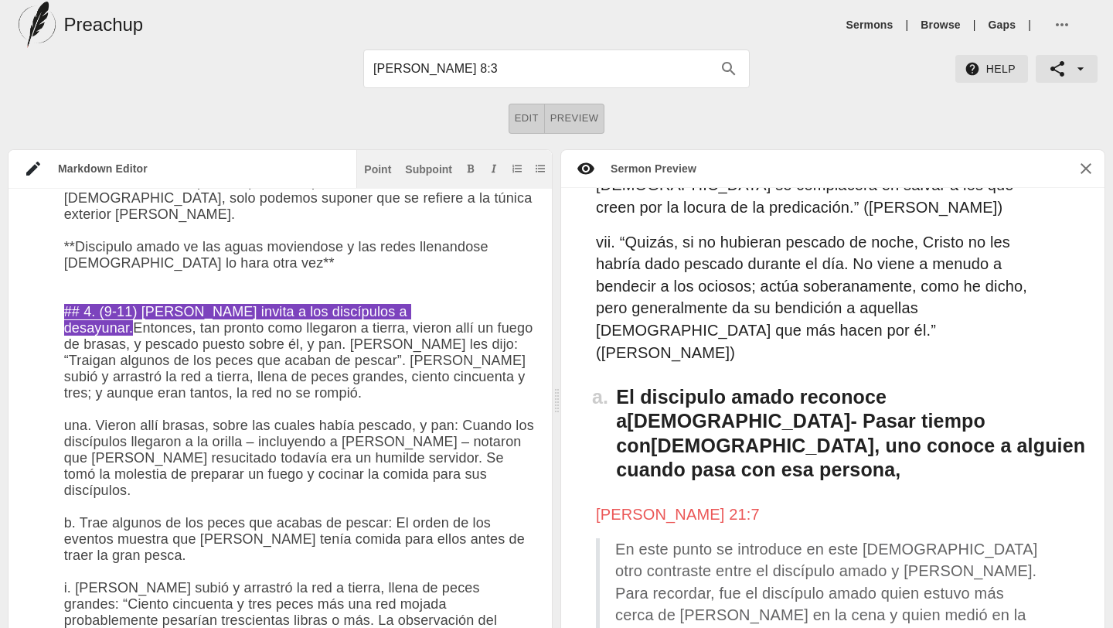
type input "Juan18:15–16"
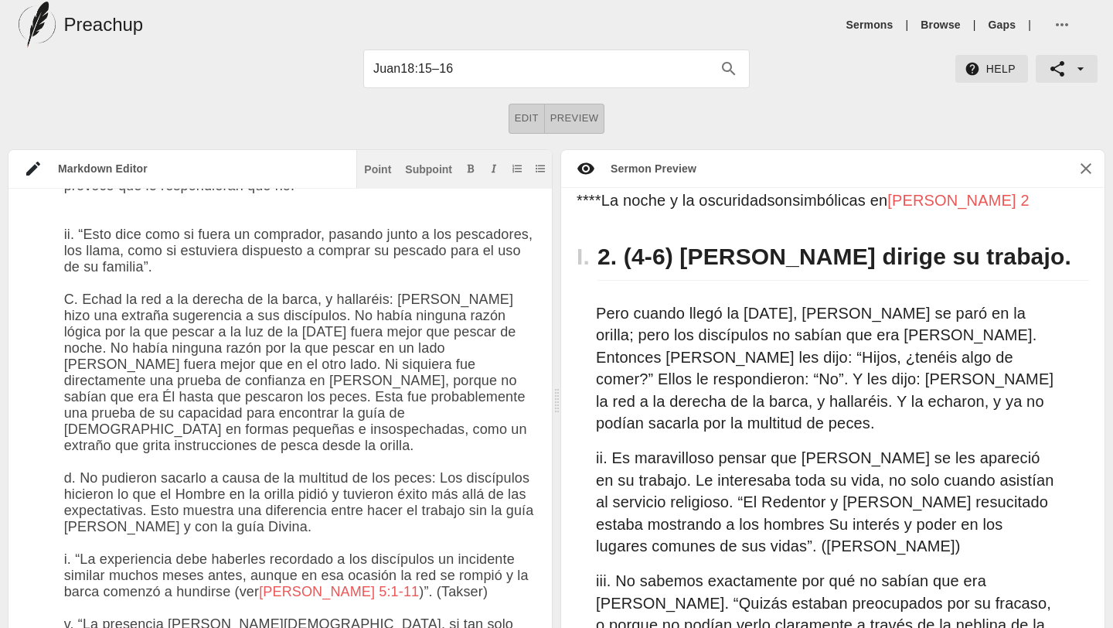
scroll to position [845, 0]
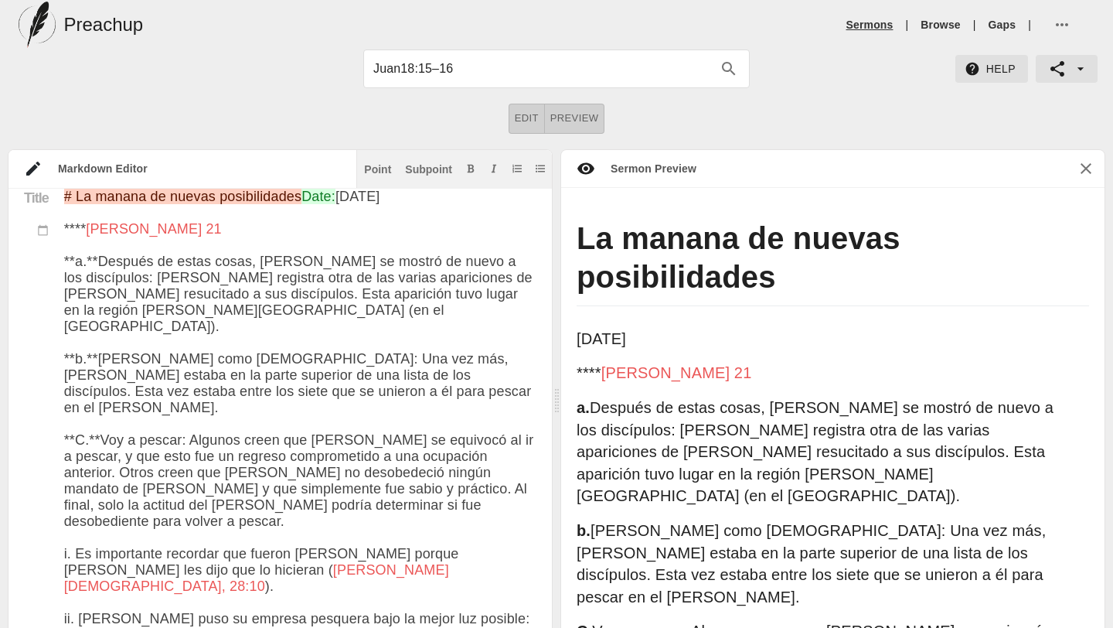
click at [874, 19] on link "Sermons" at bounding box center [870, 24] width 47 height 15
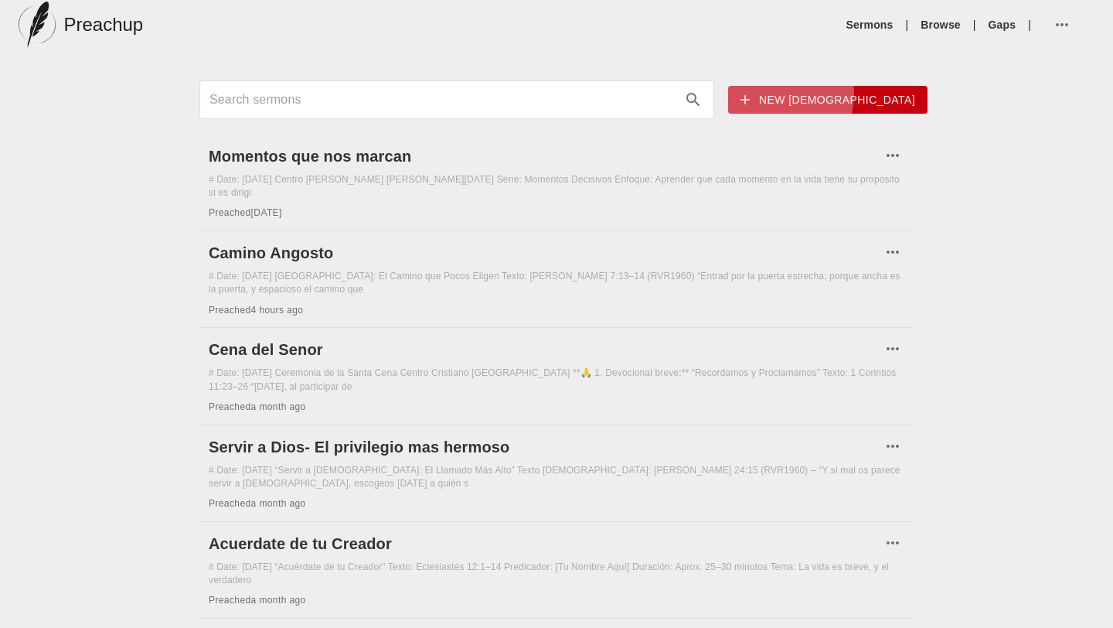
click at [853, 94] on span "New [DEMOGRAPHIC_DATA]" at bounding box center [828, 99] width 175 height 19
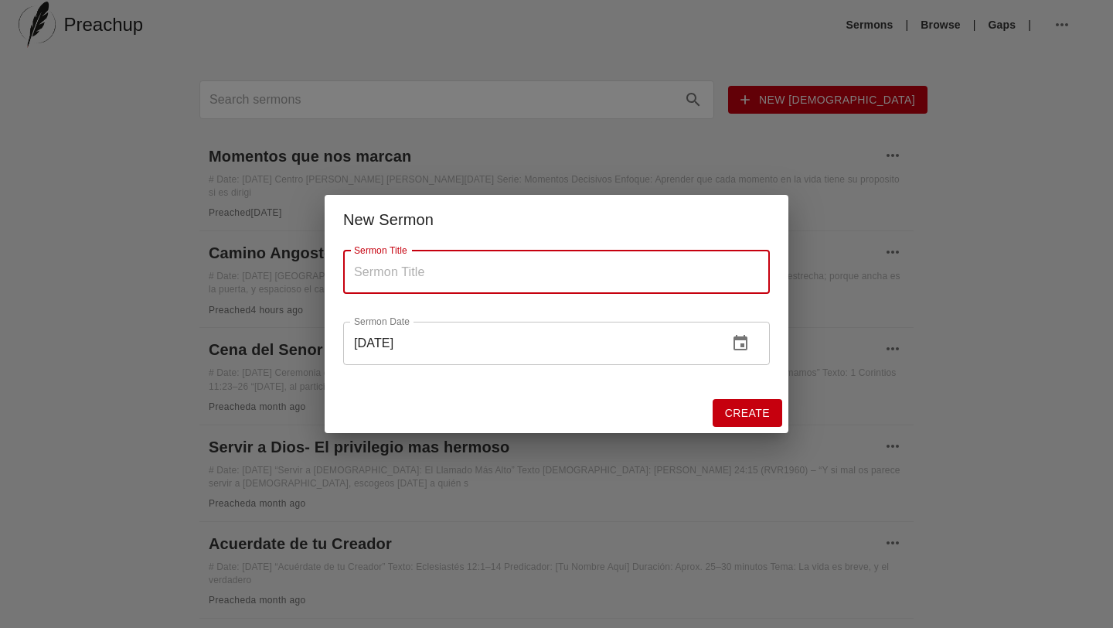
paste input "Loremipsumdo ¿Sitame con ad elitsed d Eius tem incididunt utl etdol mag al en a…"
type input "Loremipsumdo ¿Sitame con ad elitsed d Eius tem incididunt utl etdol mag al en a…"
drag, startPoint x: 760, startPoint y: 277, endPoint x: 225, endPoint y: 274, distance: 535.0
click at [223, 276] on div "New Sermon Sermon Title Sermon Title Sermon Date [DATE] Sermon Date Create" at bounding box center [556, 314] width 1113 height 628
type input "D"
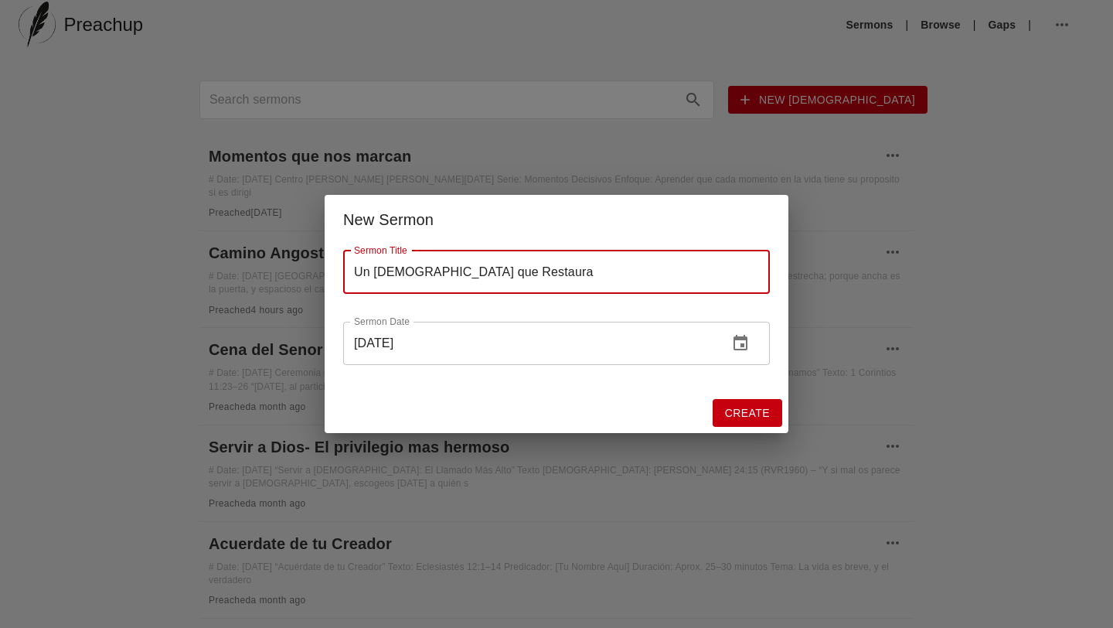
type input "Un [DEMOGRAPHIC_DATA] que Restaura"
click at [601, 408] on div "Create" at bounding box center [557, 413] width 464 height 41
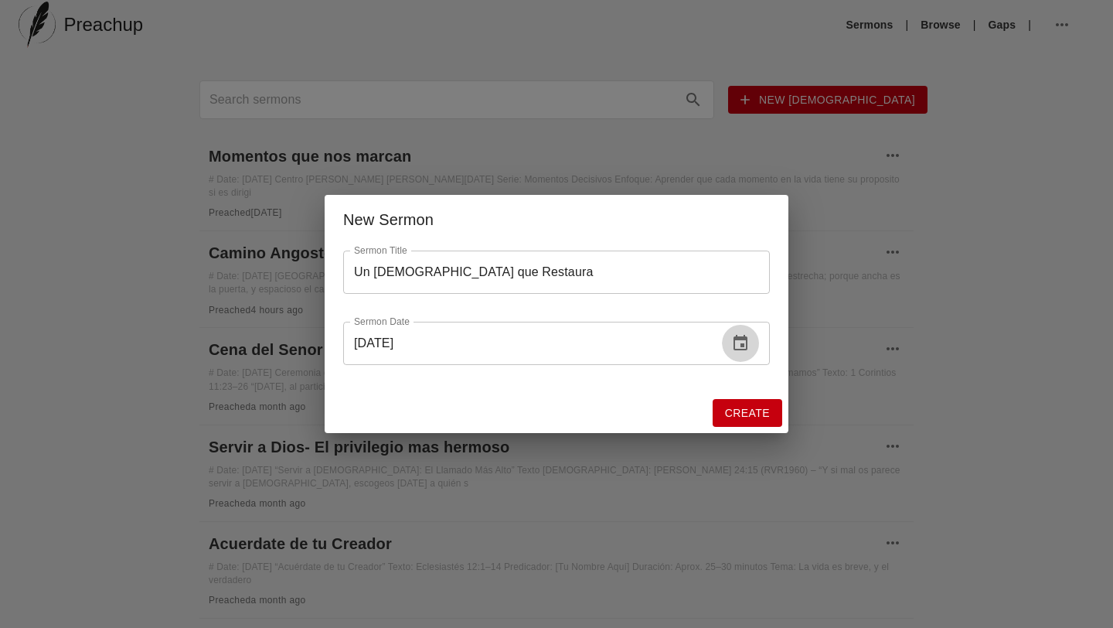
click at [742, 349] on icon "change date" at bounding box center [741, 342] width 14 height 15
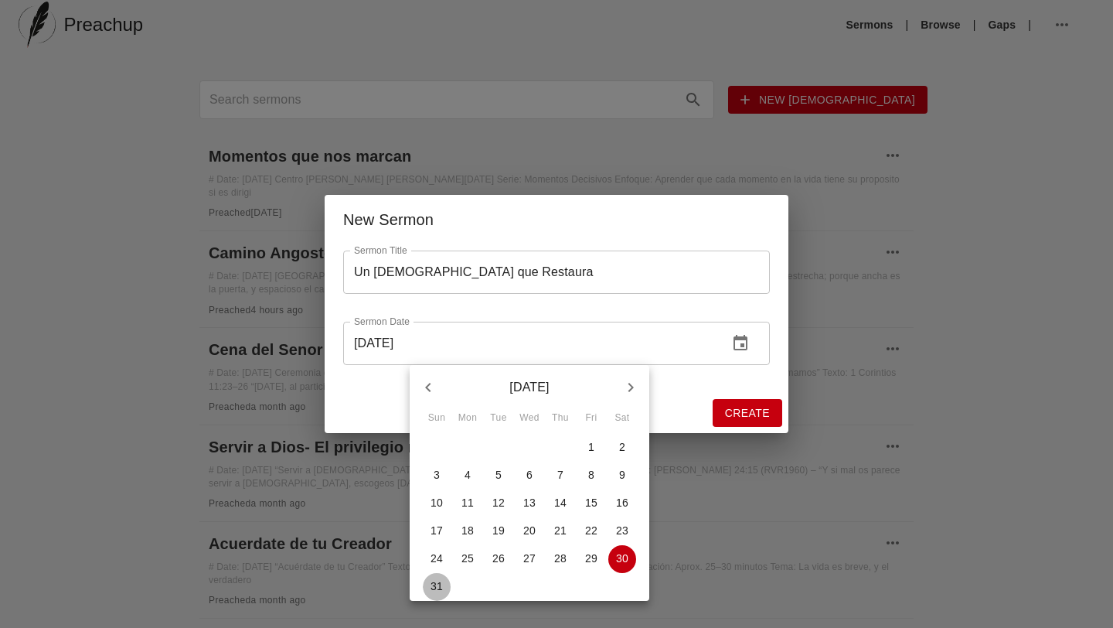
click at [437, 588] on p "31" at bounding box center [437, 585] width 12 height 15
type input "[DATE]"
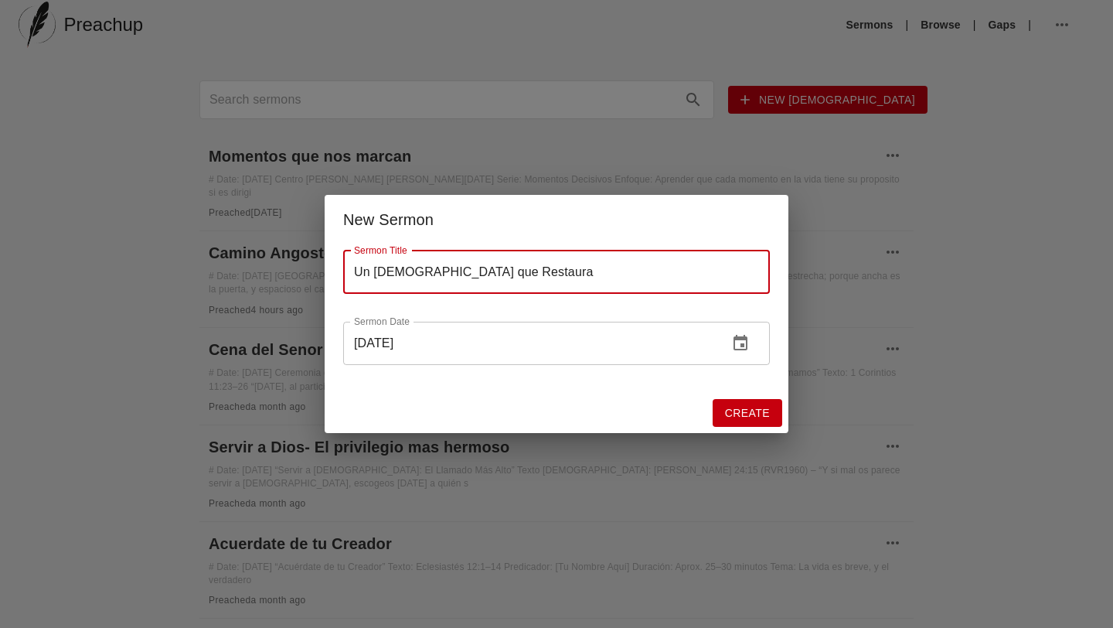
click at [600, 405] on div "Create" at bounding box center [557, 413] width 464 height 41
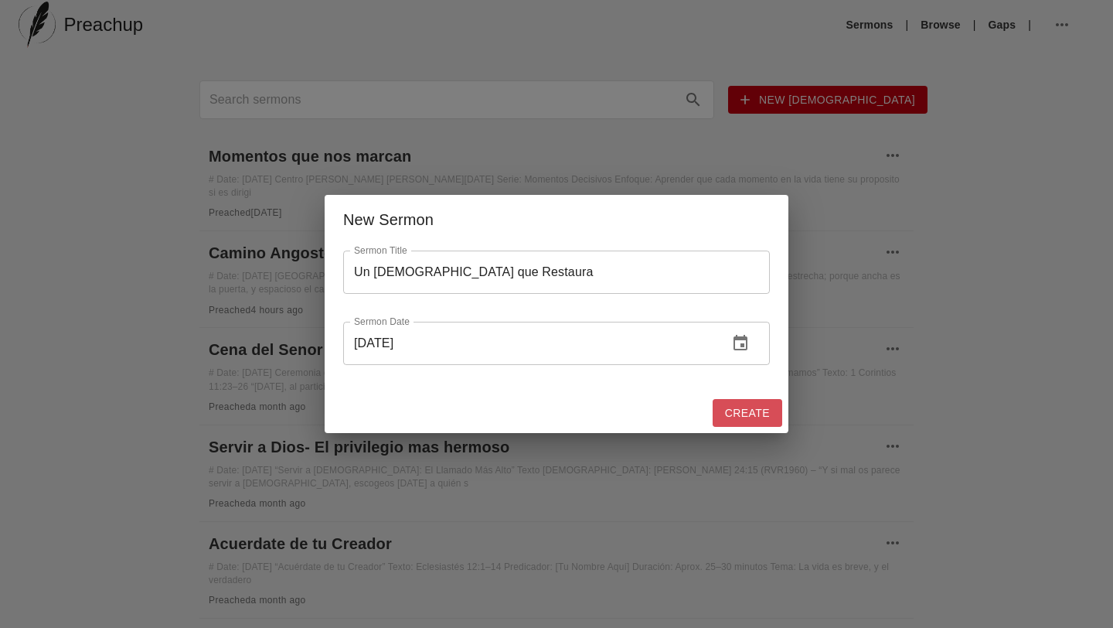
click at [733, 411] on span "Create" at bounding box center [747, 413] width 45 height 19
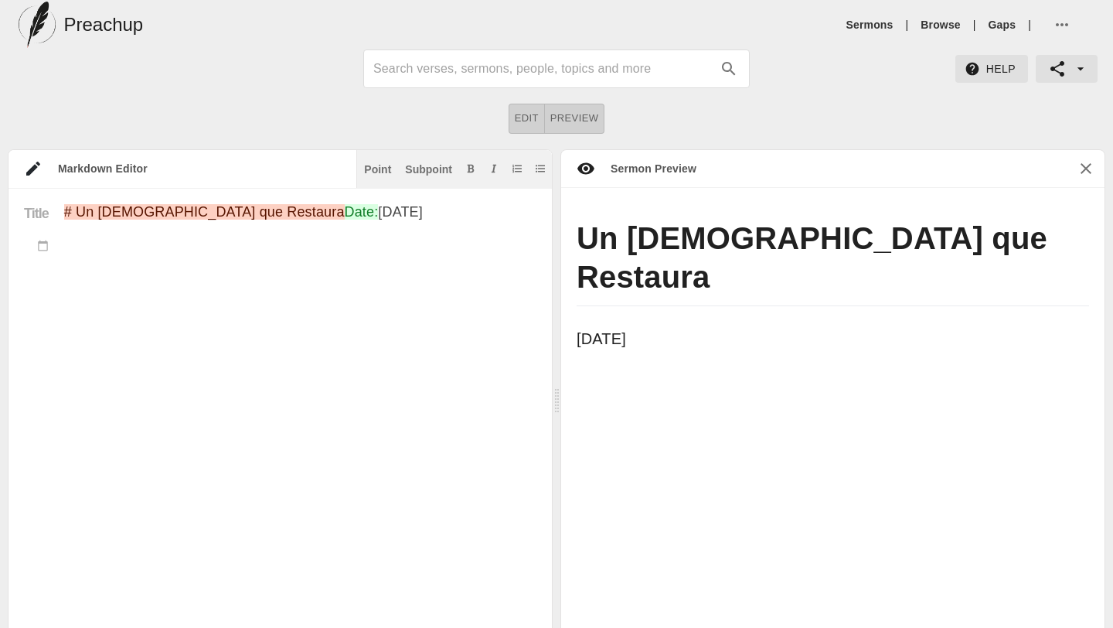
click at [106, 318] on textarea "# Un [DEMOGRAPHIC_DATA] que Restaura Date: [DATE]" at bounding box center [300, 452] width 472 height 496
paste textarea "Loremipsumdo ¿Sitame con ad elitsed d Eius tem incididunt utl etdol mag al en a…"
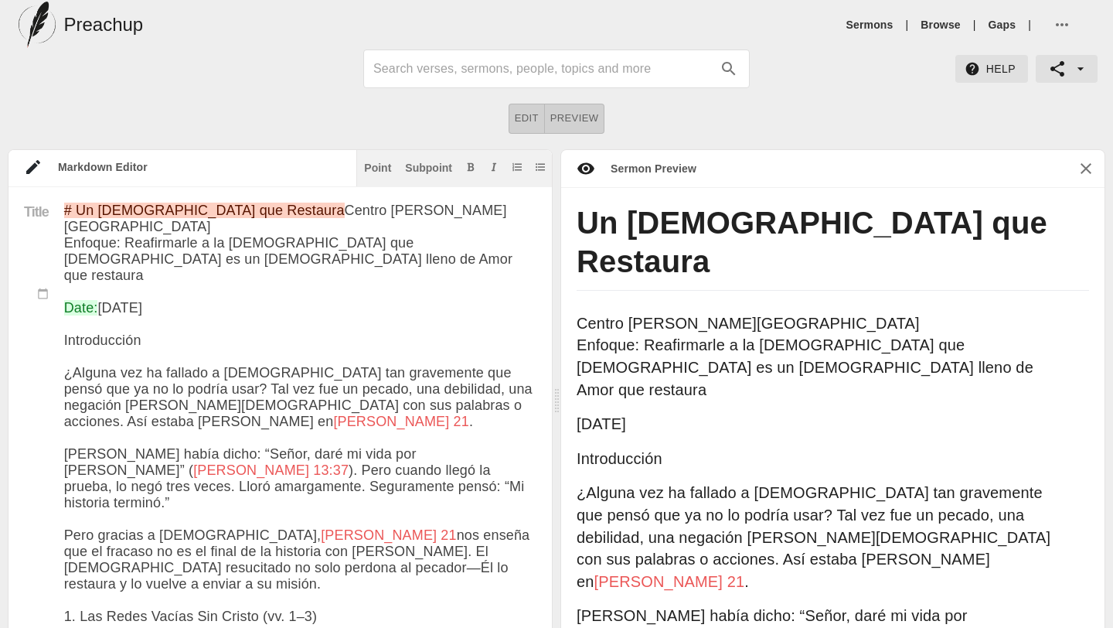
drag, startPoint x: 155, startPoint y: 336, endPoint x: 66, endPoint y: 328, distance: 89.2
click at [468, 168] on icon "Add bold text" at bounding box center [470, 166] width 9 height 9
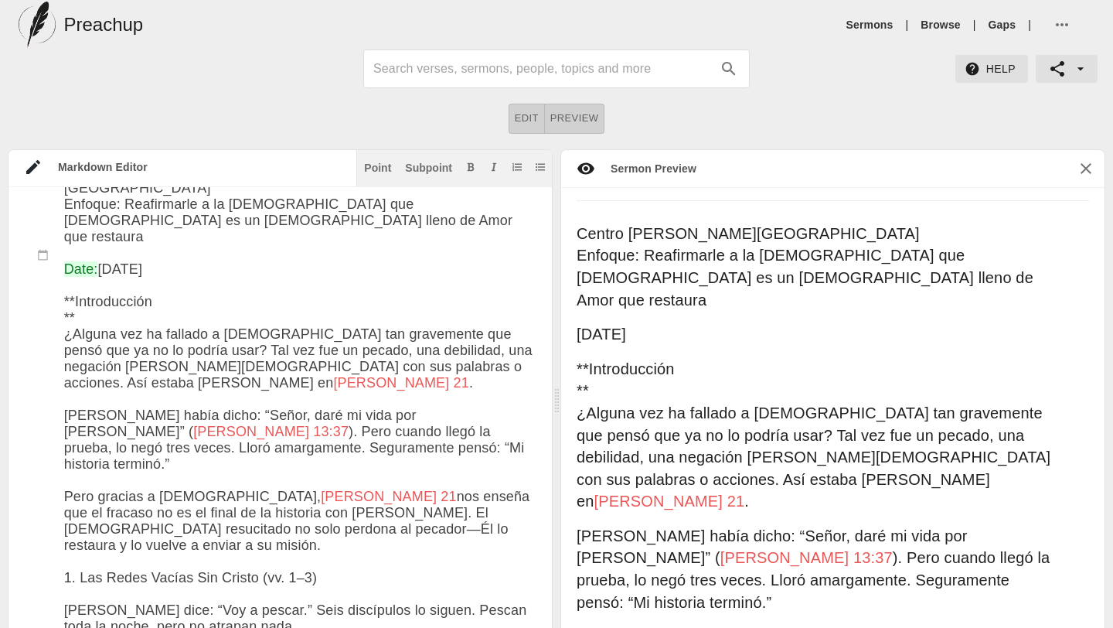
scroll to position [101, 0]
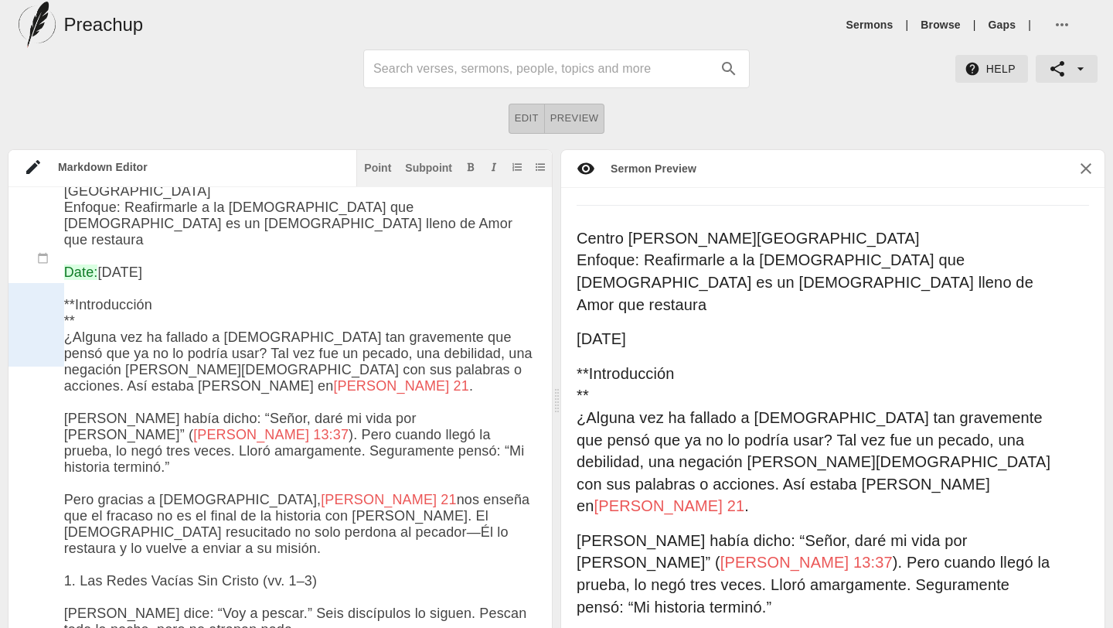
drag, startPoint x: 159, startPoint y: 295, endPoint x: 51, endPoint y: 292, distance: 108.3
click at [383, 169] on div "Point" at bounding box center [377, 167] width 27 height 11
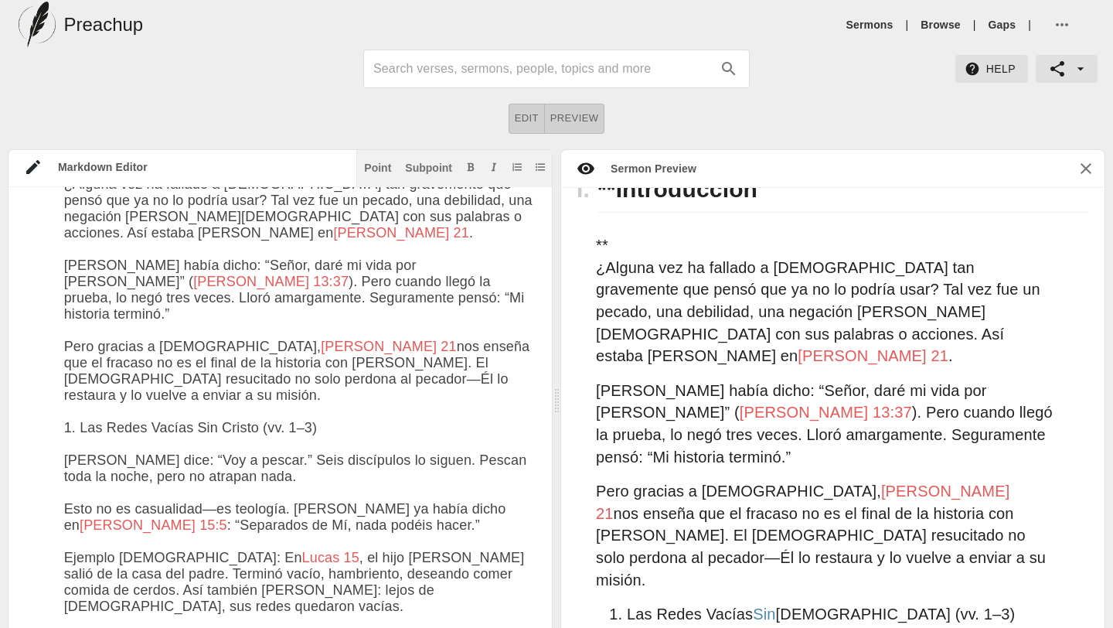
scroll to position [330, 0]
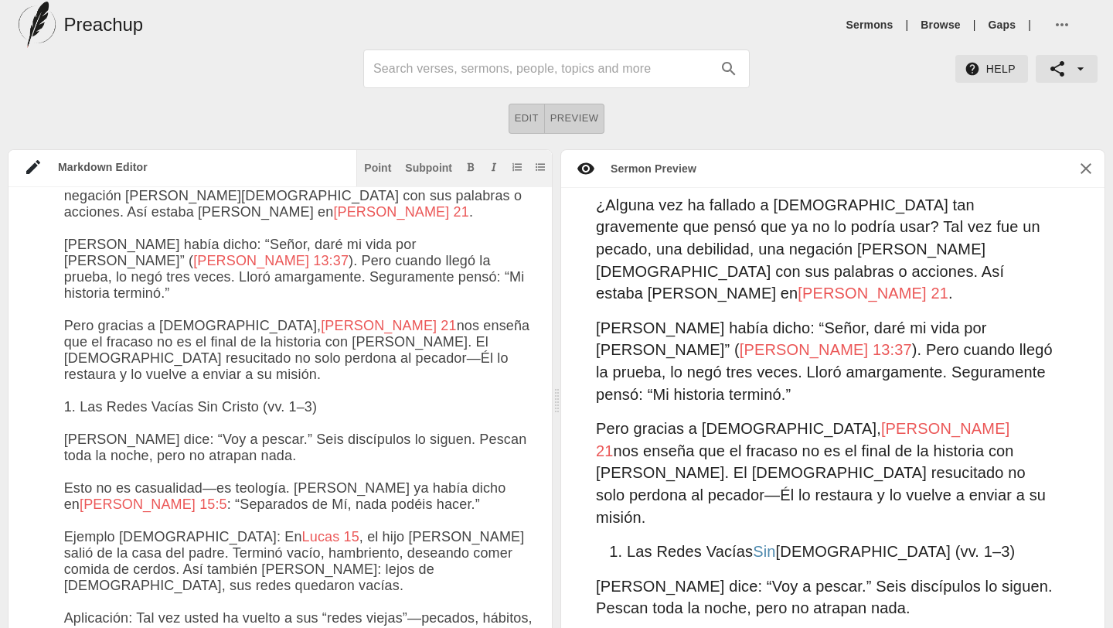
drag, startPoint x: 320, startPoint y: 366, endPoint x: 65, endPoint y: 366, distance: 255.1
click at [372, 164] on div "Point" at bounding box center [377, 167] width 27 height 11
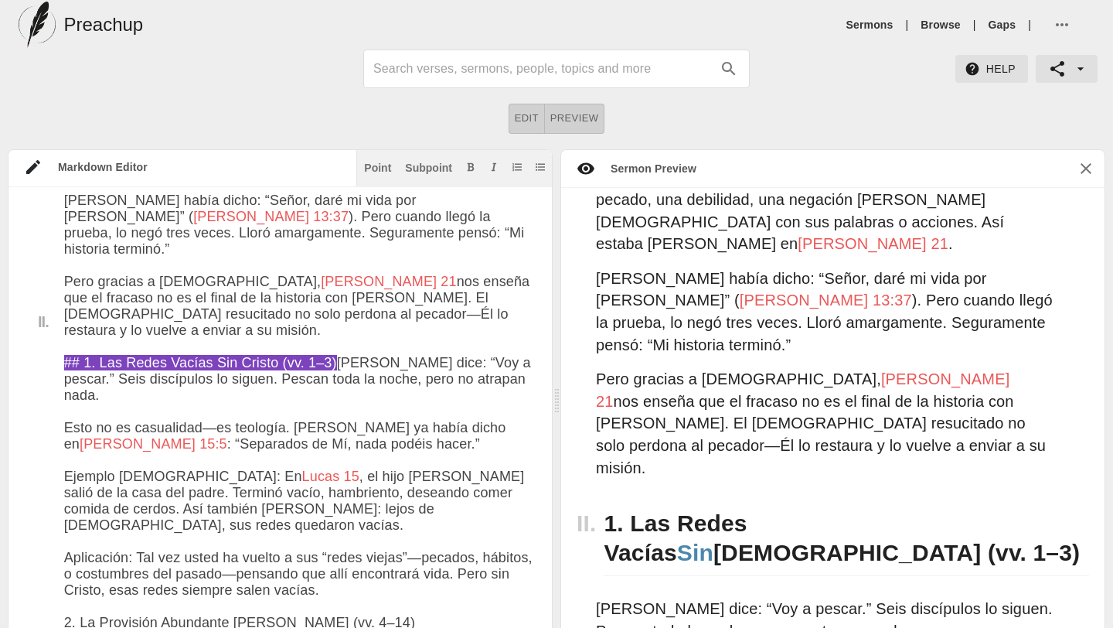
scroll to position [658, 0]
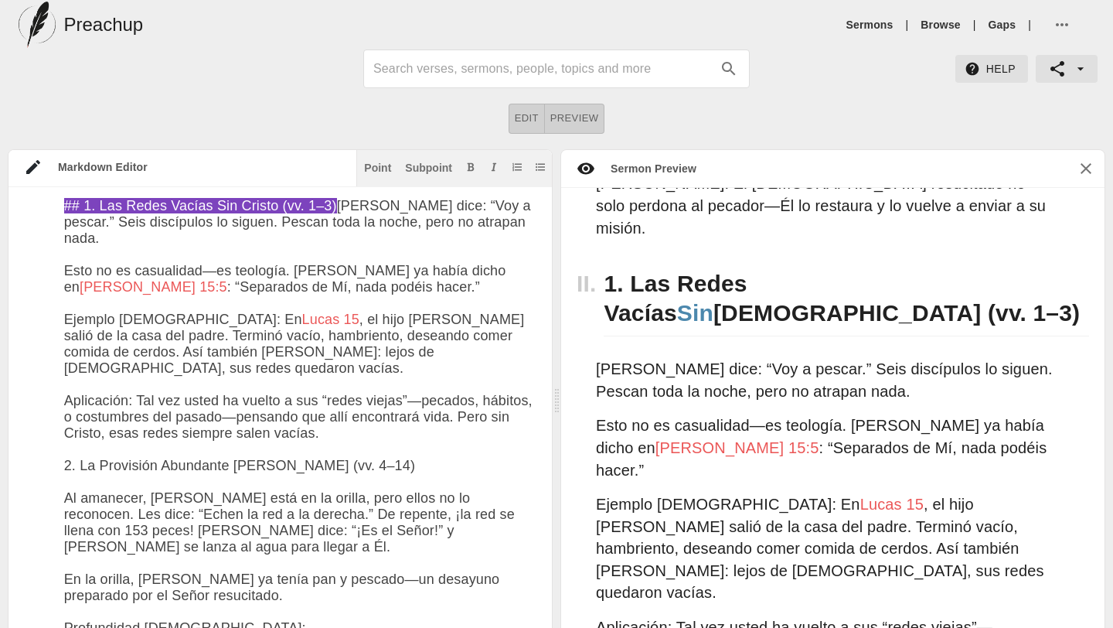
drag, startPoint x: 385, startPoint y: 438, endPoint x: 65, endPoint y: 436, distance: 320.1
click at [370, 162] on div "Point" at bounding box center [377, 167] width 27 height 11
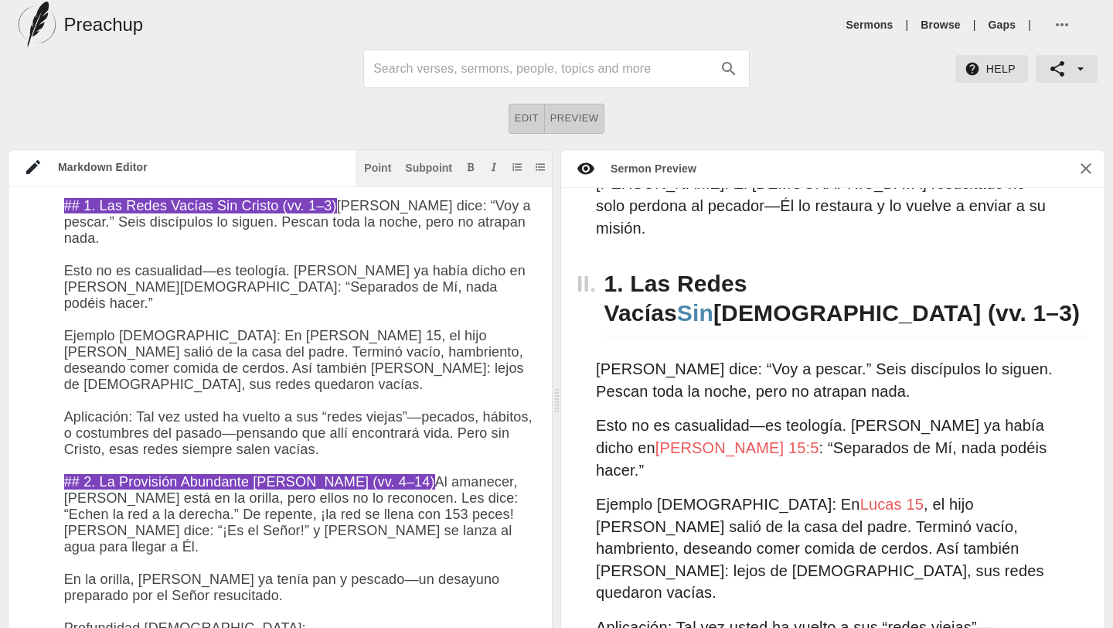
scroll to position [723, 0]
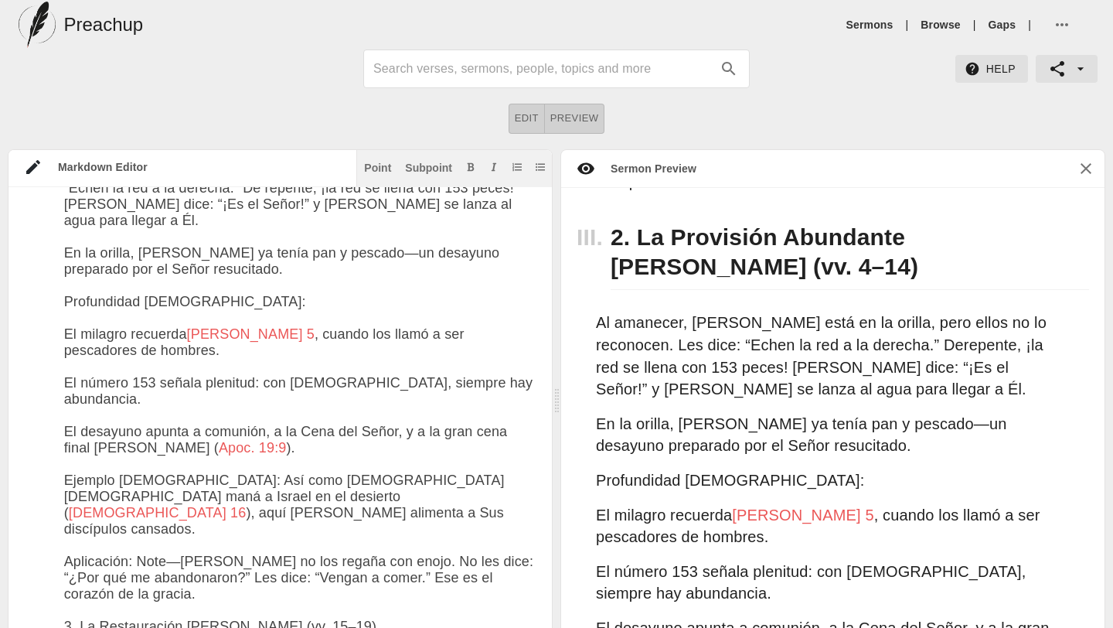
drag, startPoint x: 319, startPoint y: 557, endPoint x: 66, endPoint y: 550, distance: 252.9
click at [372, 164] on div "Point" at bounding box center [377, 167] width 27 height 11
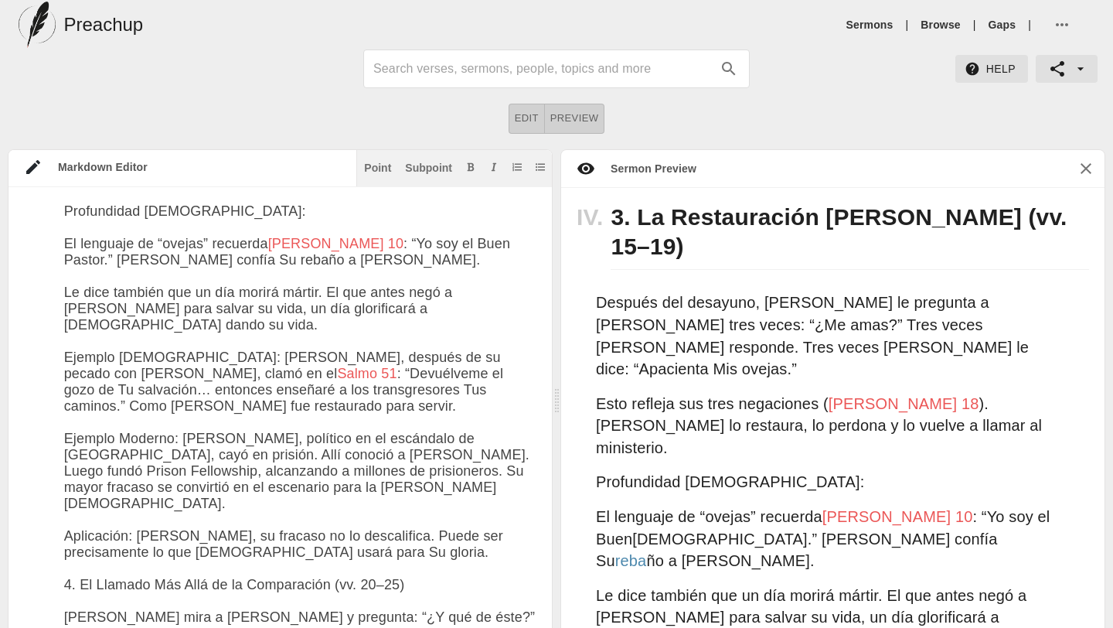
drag, startPoint x: 422, startPoint y: 511, endPoint x: 67, endPoint y: 513, distance: 354.8
click at [67, 513] on textarea at bounding box center [300, 248] width 472 height 2591
click at [370, 165] on div "Point" at bounding box center [377, 167] width 27 height 11
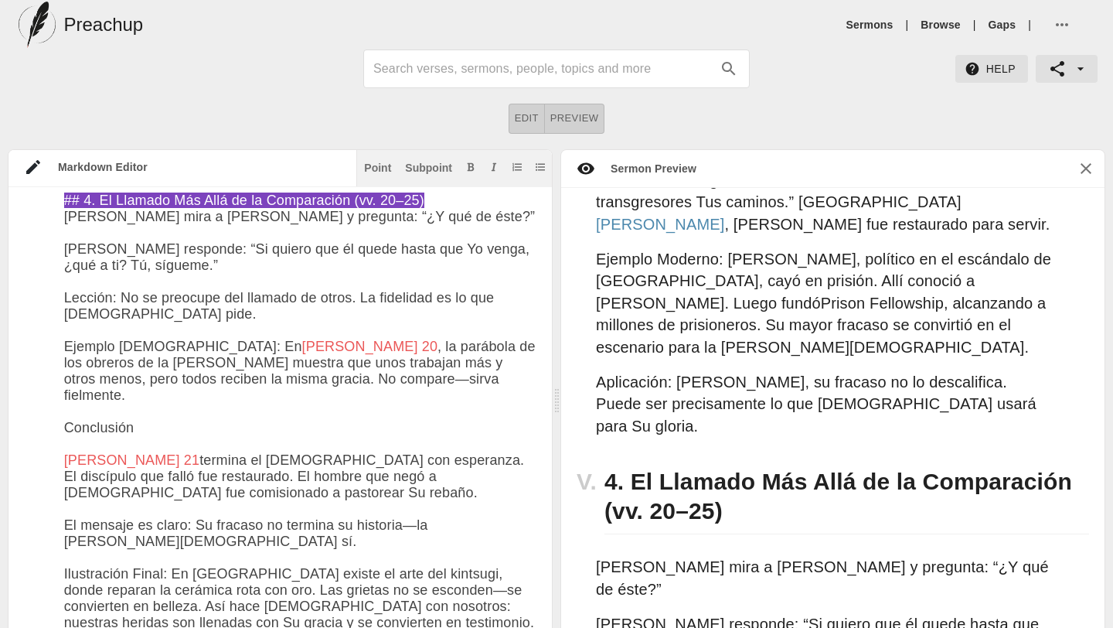
drag, startPoint x: 137, startPoint y: 356, endPoint x: 63, endPoint y: 359, distance: 73.5
click at [372, 161] on button "Point" at bounding box center [377, 166] width 33 height 15
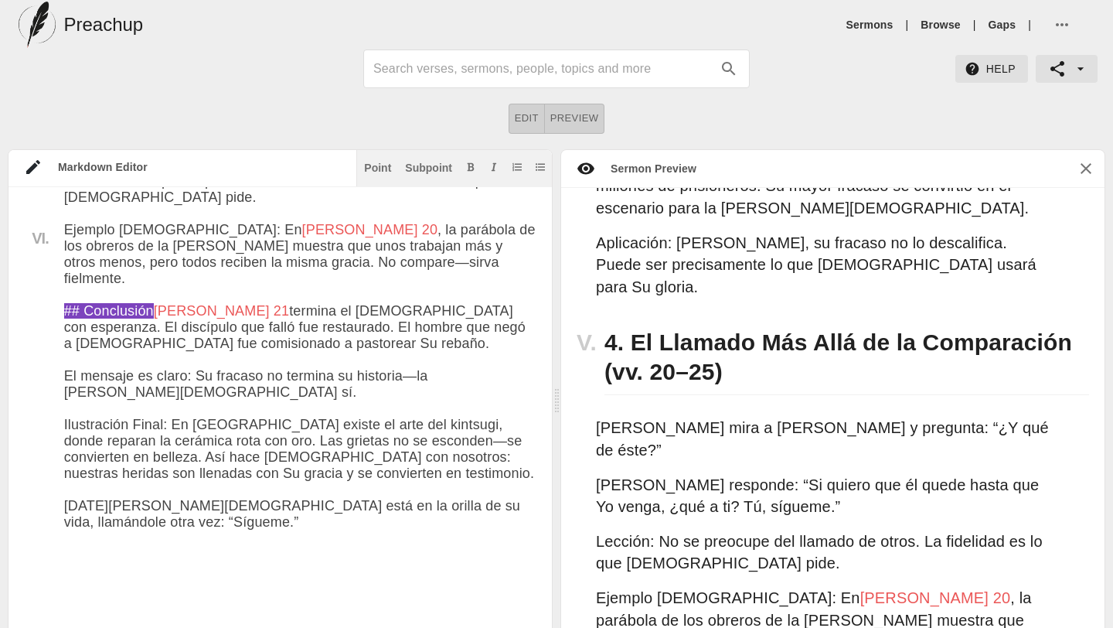
drag, startPoint x: 169, startPoint y: 390, endPoint x: 67, endPoint y: 390, distance: 101.3
click at [470, 160] on button "Add bold text" at bounding box center [470, 166] width 15 height 15
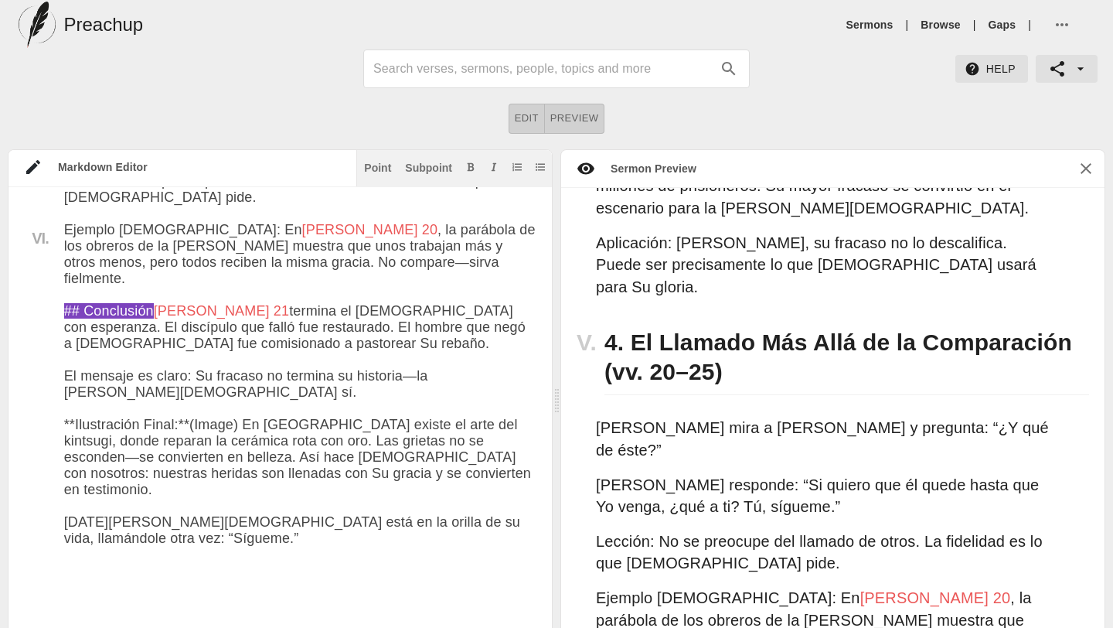
drag, startPoint x: 239, startPoint y: 388, endPoint x: 192, endPoint y: 388, distance: 46.4
click at [471, 163] on icon "Add bold text" at bounding box center [471, 166] width 7 height 9
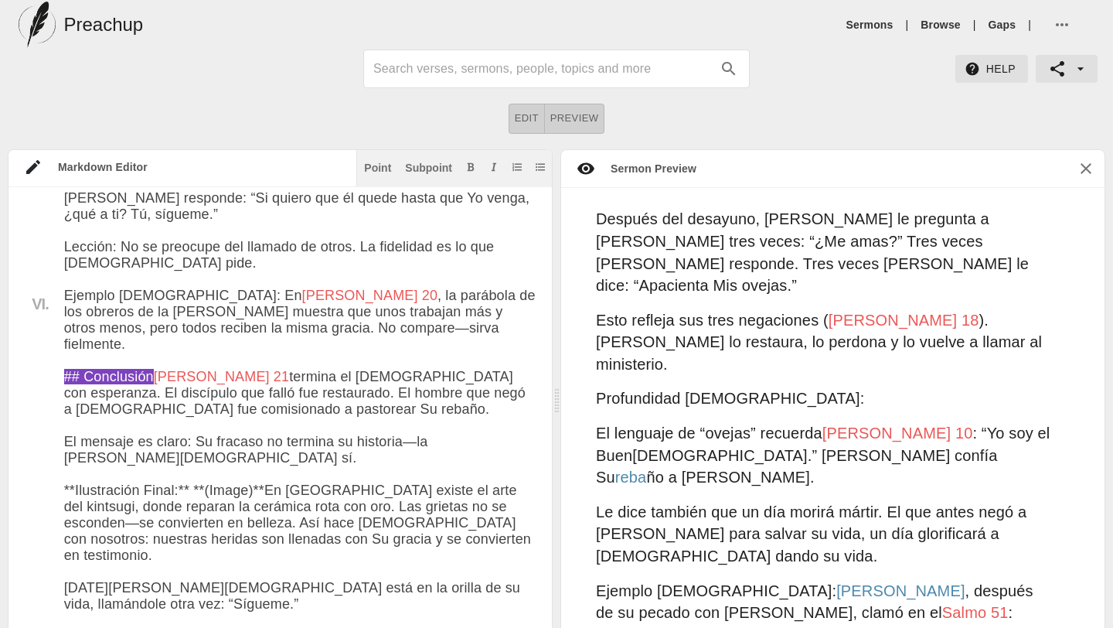
scroll to position [1569, 0]
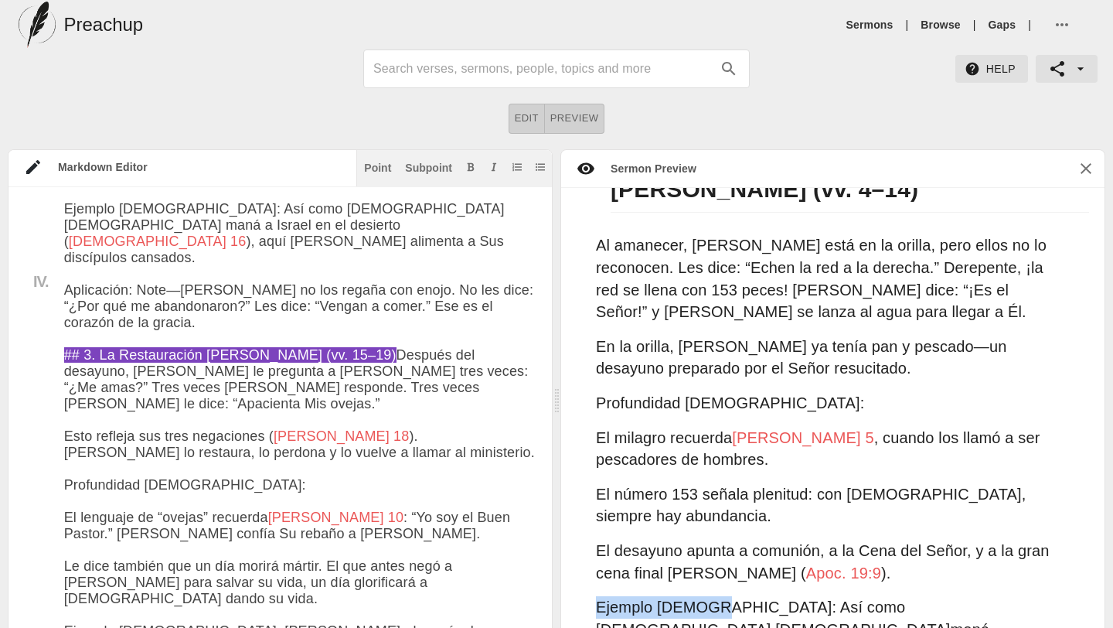
drag, startPoint x: 706, startPoint y: 410, endPoint x: 599, endPoint y: 405, distance: 106.8
click at [599, 596] on p "Ejemplo [DEMOGRAPHIC_DATA]: Así como [DEMOGRAPHIC_DATA] [DEMOGRAPHIC_DATA] man …" at bounding box center [825, 640] width 458 height 88
click at [224, 427] on textarea at bounding box center [300, 506] width 472 height 2558
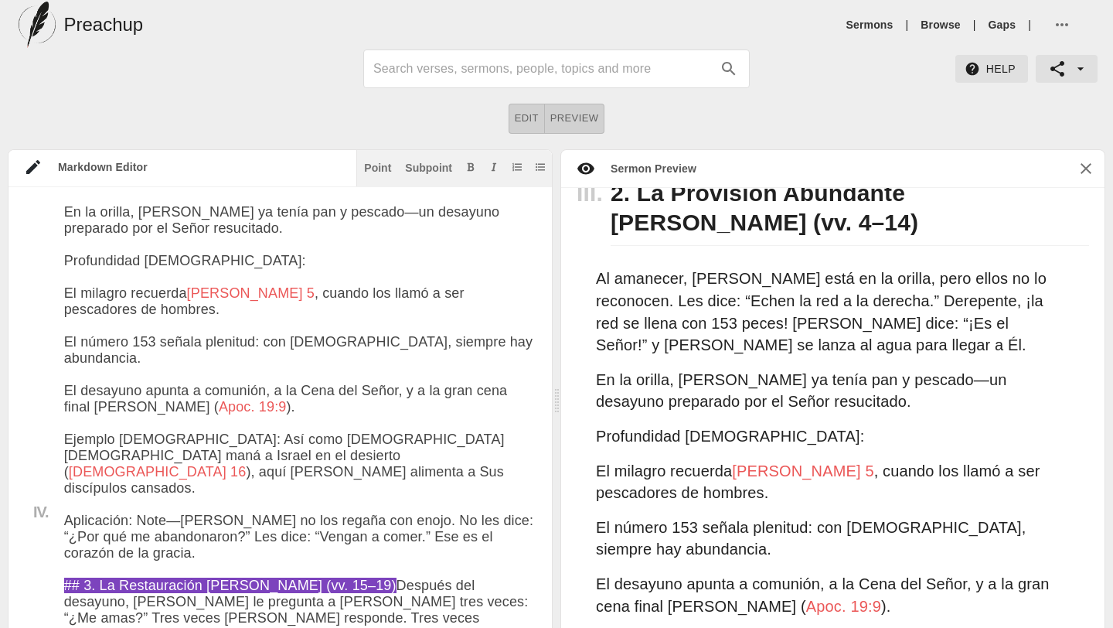
drag, startPoint x: 159, startPoint y: 397, endPoint x: 66, endPoint y: 397, distance: 93.5
click at [469, 171] on icon "Add bold text" at bounding box center [470, 166] width 9 height 9
drag, startPoint x: 128, startPoint y: 448, endPoint x: 66, endPoint y: 444, distance: 62.0
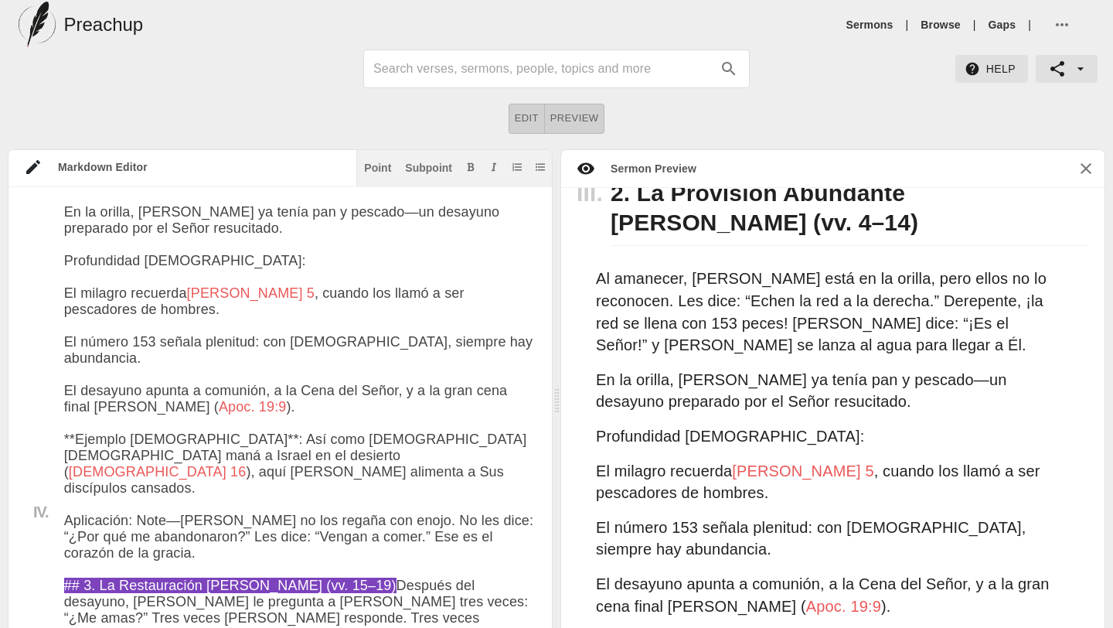
drag, startPoint x: 131, startPoint y: 448, endPoint x: 65, endPoint y: 447, distance: 65.7
click at [467, 165] on icon "Add bold text" at bounding box center [470, 166] width 9 height 9
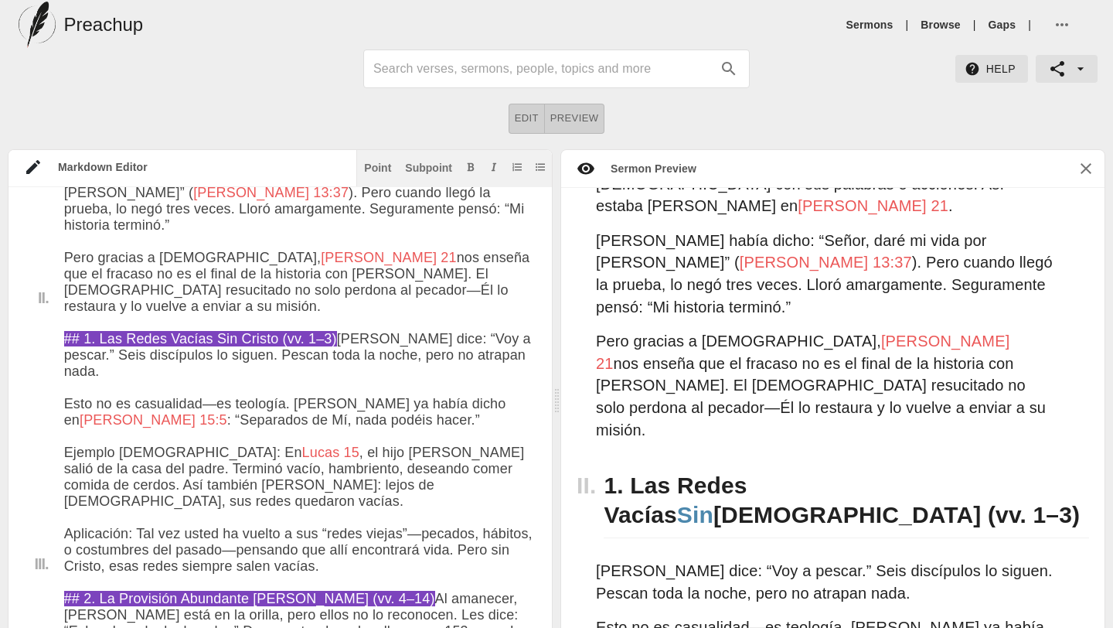
drag, startPoint x: 161, startPoint y: 434, endPoint x: 65, endPoint y: 430, distance: 95.9
click at [470, 162] on button "Add bold text" at bounding box center [470, 166] width 15 height 15
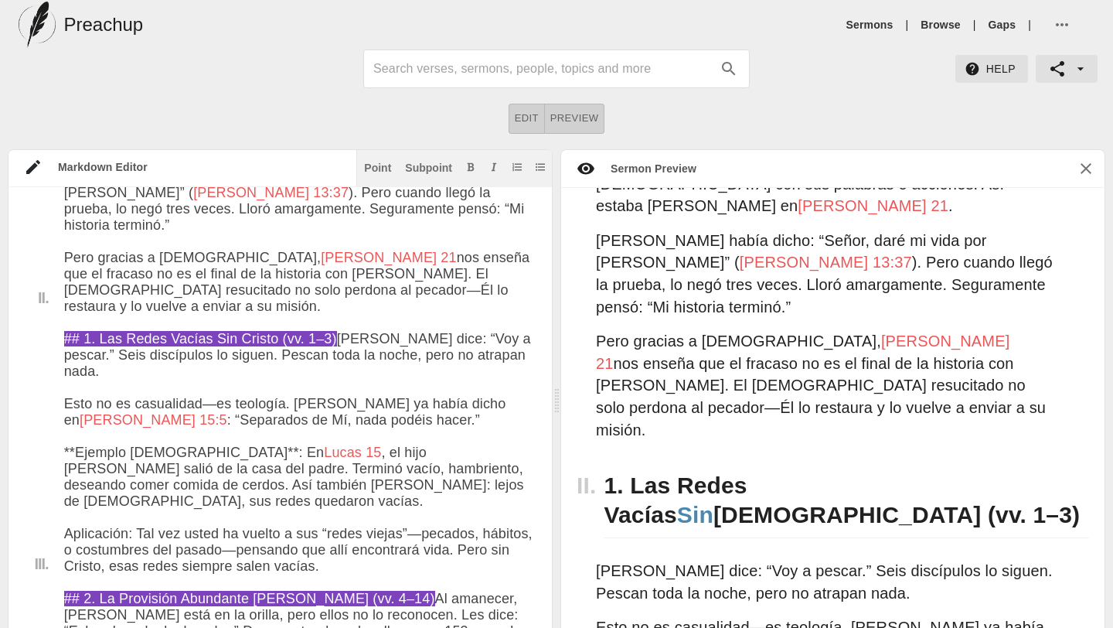
drag, startPoint x: 130, startPoint y: 502, endPoint x: 65, endPoint y: 502, distance: 64.9
click at [471, 169] on icon "Add bold text" at bounding box center [470, 166] width 9 height 9
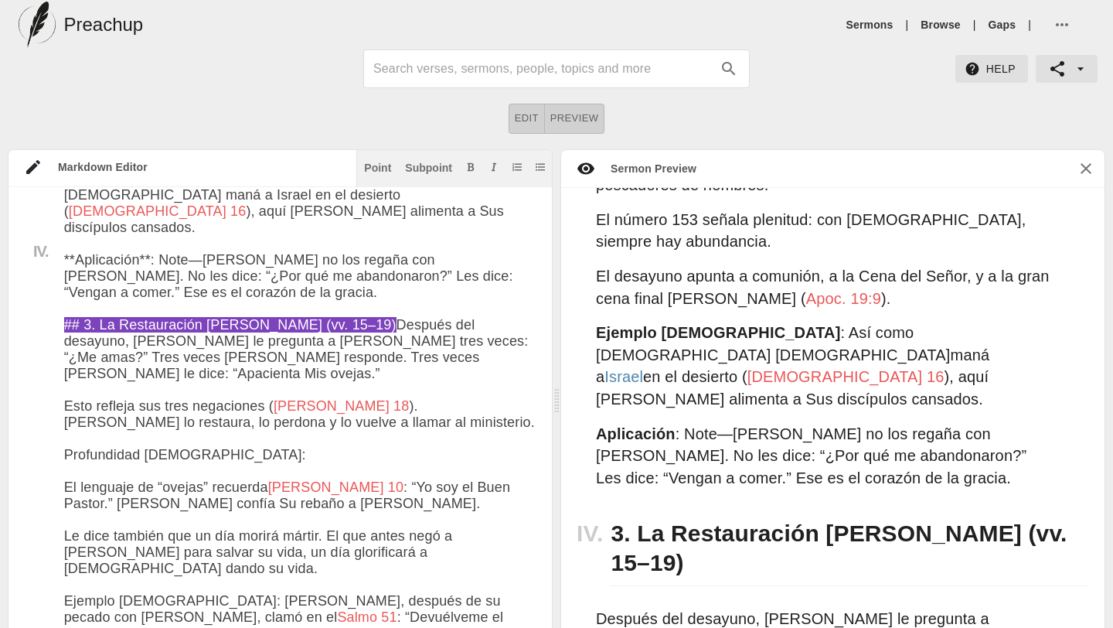
drag, startPoint x: 162, startPoint y: 535, endPoint x: 69, endPoint y: 533, distance: 92.8
click at [69, 533] on textarea at bounding box center [300, 476] width 472 height 2558
click at [159, 539] on textarea at bounding box center [300, 476] width 472 height 2558
drag, startPoint x: 162, startPoint y: 537, endPoint x: 66, endPoint y: 533, distance: 95.9
click at [66, 533] on textarea at bounding box center [300, 476] width 472 height 2558
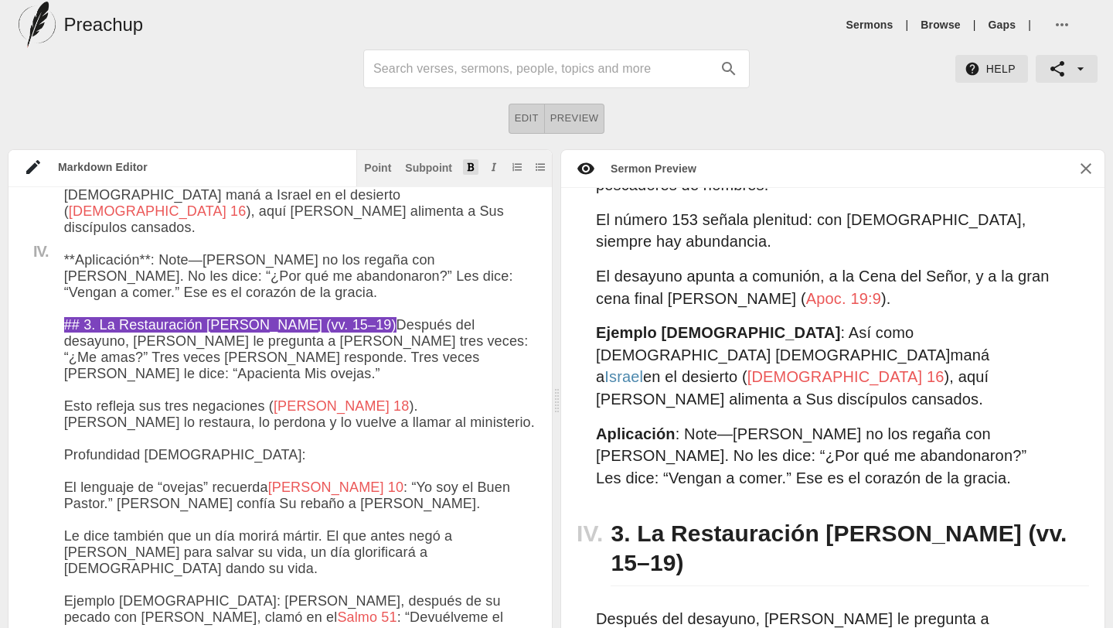
click at [472, 169] on icon "Add bold text" at bounding box center [471, 166] width 7 height 9
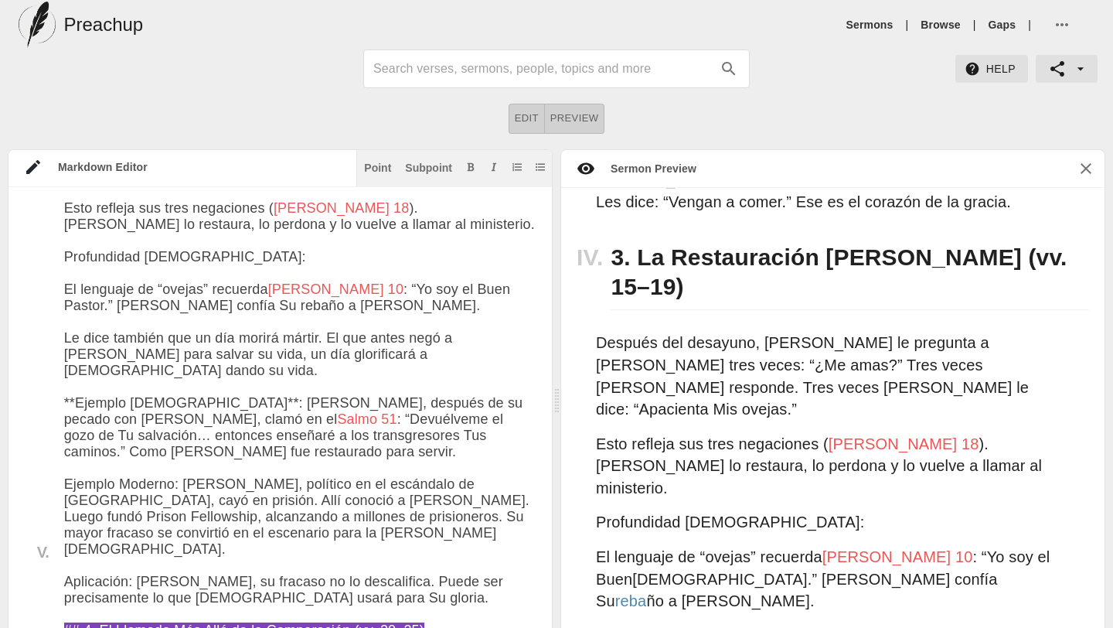
drag, startPoint x: 175, startPoint y: 420, endPoint x: 69, endPoint y: 422, distance: 106.7
click at [68, 421] on textarea at bounding box center [300, 278] width 472 height 2558
click at [168, 425] on textarea at bounding box center [300, 278] width 472 height 2558
drag, startPoint x: 175, startPoint y: 421, endPoint x: 63, endPoint y: 421, distance: 111.3
click at [64, 420] on textarea at bounding box center [300, 278] width 472 height 2558
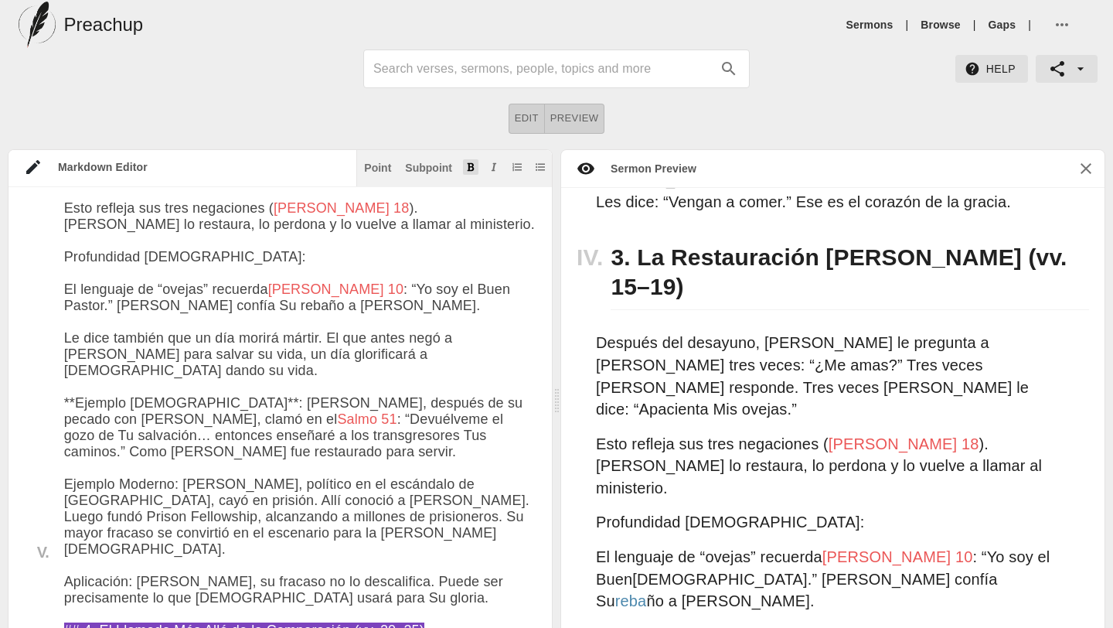
click at [472, 165] on icon "Add bold text" at bounding box center [471, 166] width 7 height 9
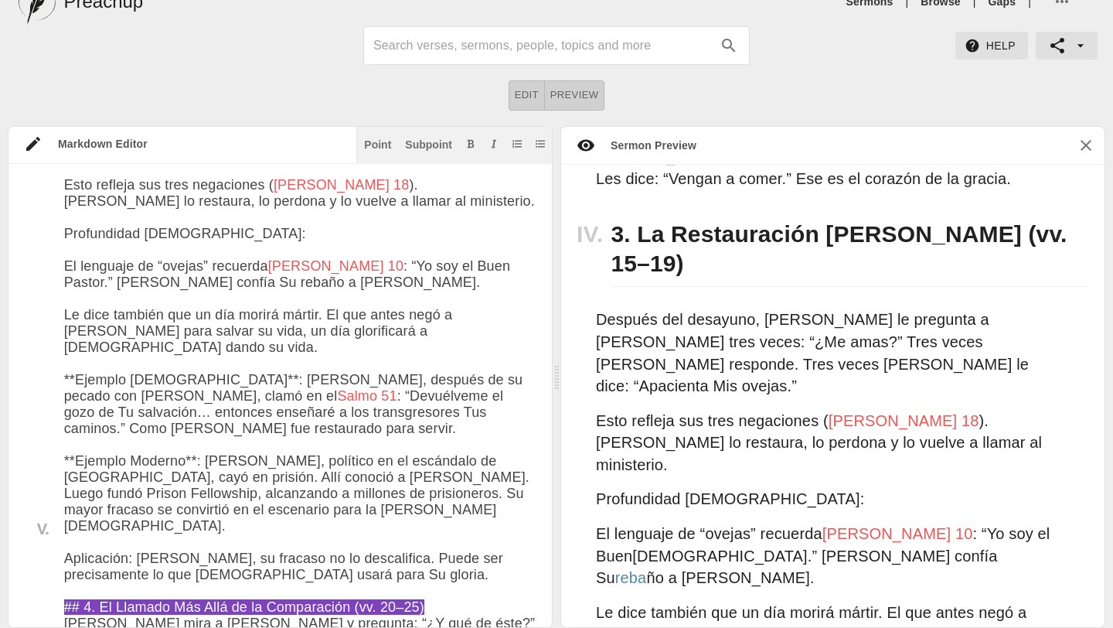
drag, startPoint x: 130, startPoint y: 480, endPoint x: 65, endPoint y: 473, distance: 65.3
click at [65, 473] on textarea at bounding box center [300, 255] width 472 height 2558
click at [473, 141] on icon "Add bold text" at bounding box center [471, 143] width 7 height 9
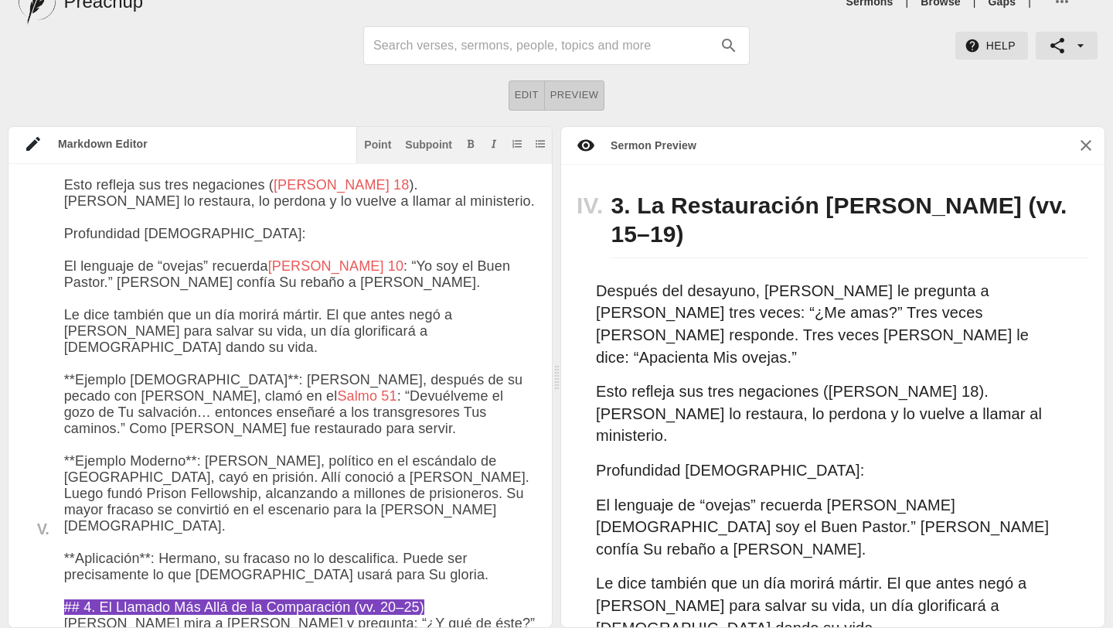
click at [451, 492] on textarea at bounding box center [300, 255] width 472 height 2558
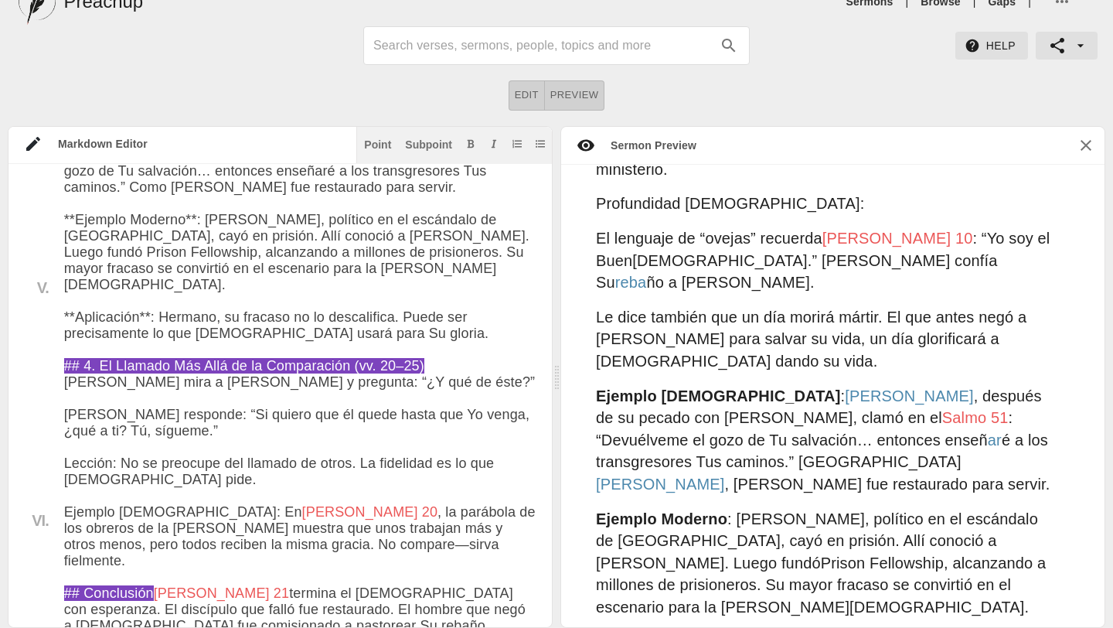
scroll to position [2094, 0]
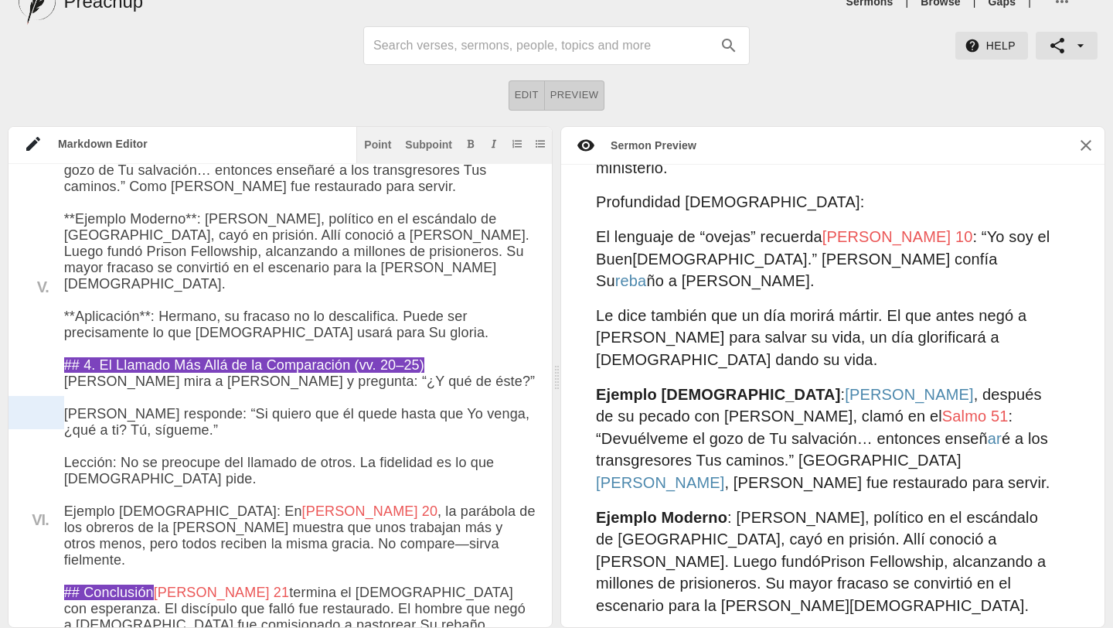
drag, startPoint x: 103, startPoint y: 404, endPoint x: 61, endPoint y: 405, distance: 41.8
click at [61, 405] on div "Title I. II. III. IV. V. VI. # Un [DEMOGRAPHIC_DATA] que Restaura Centro [DEMOG…" at bounding box center [273, 13] width 528 height 2558
click at [95, 425] on textarea at bounding box center [300, 13] width 472 height 2558
drag, startPoint x: 112, startPoint y: 405, endPoint x: 64, endPoint y: 400, distance: 48.2
click at [65, 400] on textarea at bounding box center [300, 13] width 472 height 2558
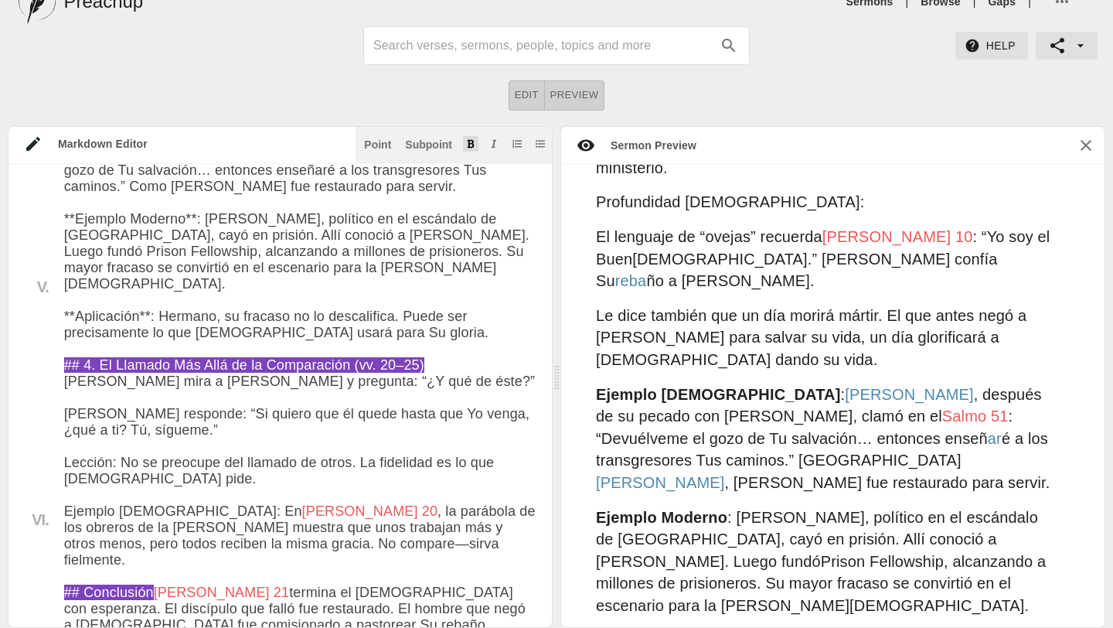
click at [471, 143] on icon "Add bold text" at bounding box center [471, 143] width 7 height 9
drag, startPoint x: 161, startPoint y: 455, endPoint x: 67, endPoint y: 451, distance: 93.7
click at [66, 450] on textarea at bounding box center [300, 13] width 472 height 2558
click at [472, 142] on icon "Add bold text" at bounding box center [471, 143] width 7 height 9
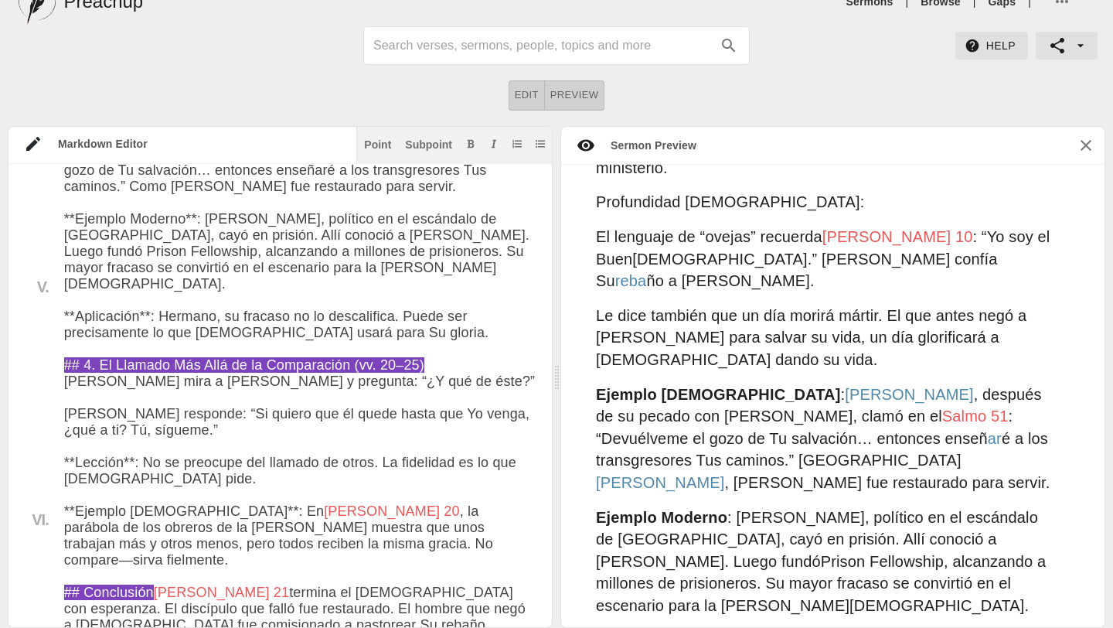
click at [435, 490] on textarea at bounding box center [300, 13] width 472 height 2558
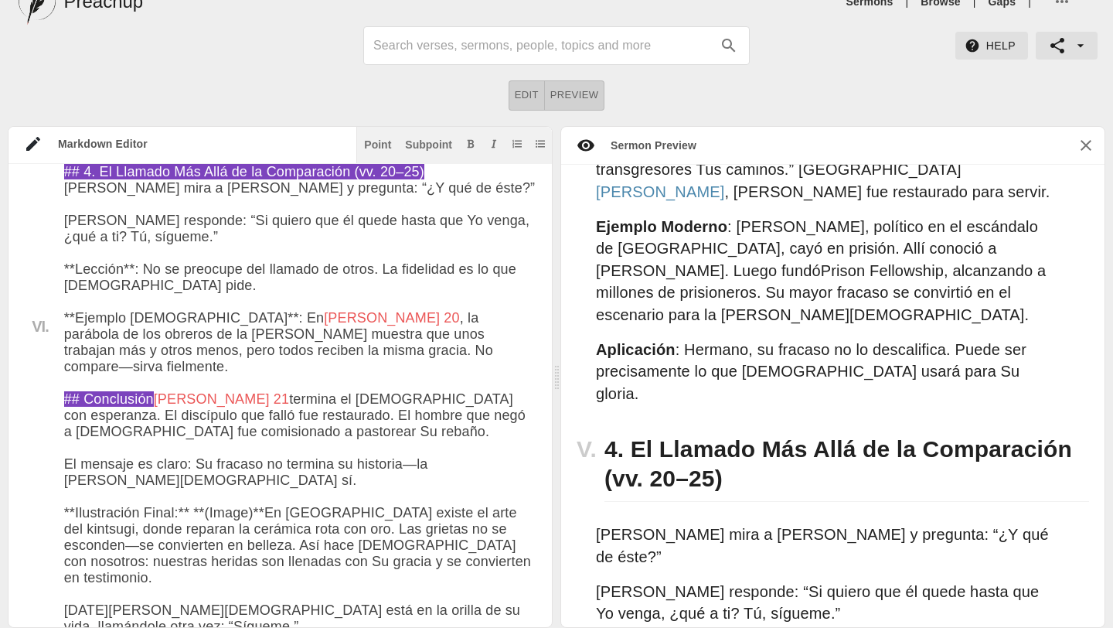
scroll to position [1681, 0]
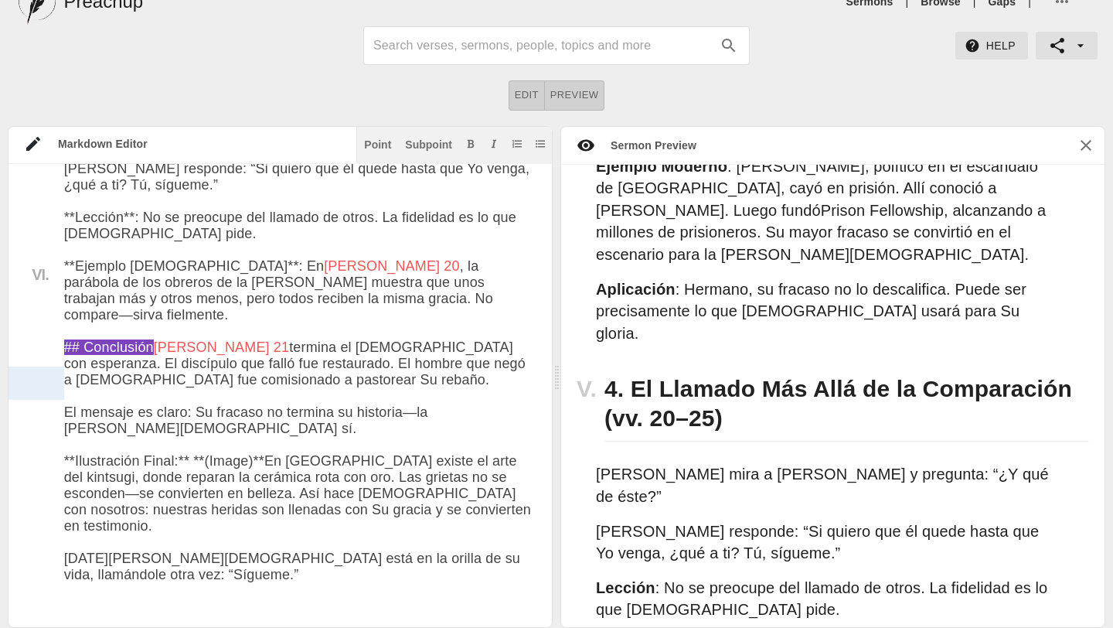
drag, startPoint x: 184, startPoint y: 376, endPoint x: 63, endPoint y: 373, distance: 120.6
click at [471, 143] on icon "Add bold text" at bounding box center [471, 143] width 7 height 9
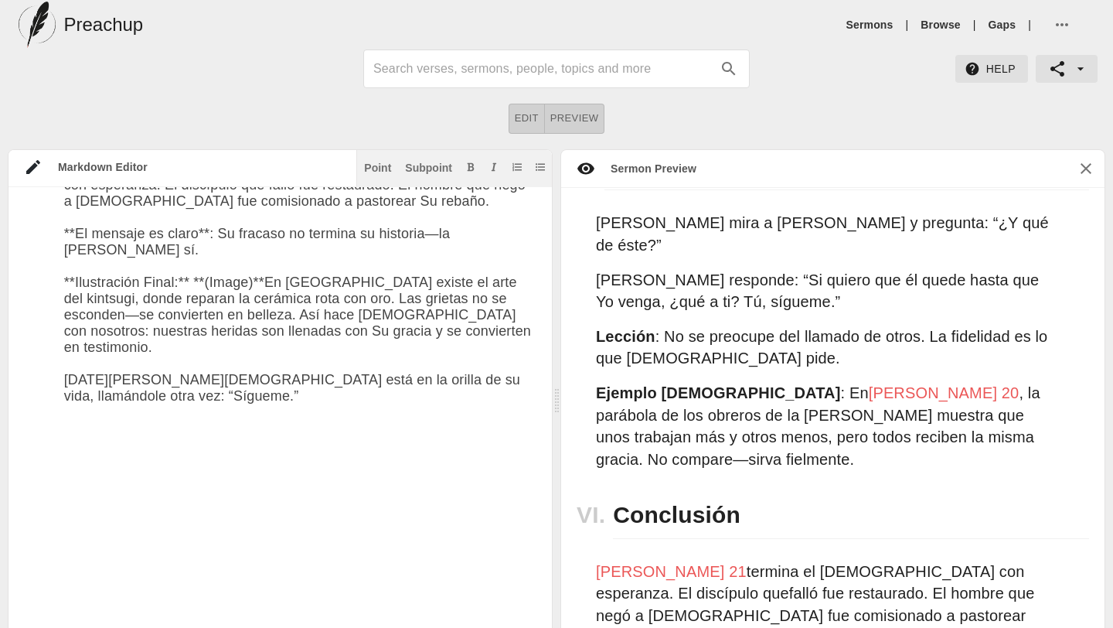
scroll to position [2714, 0]
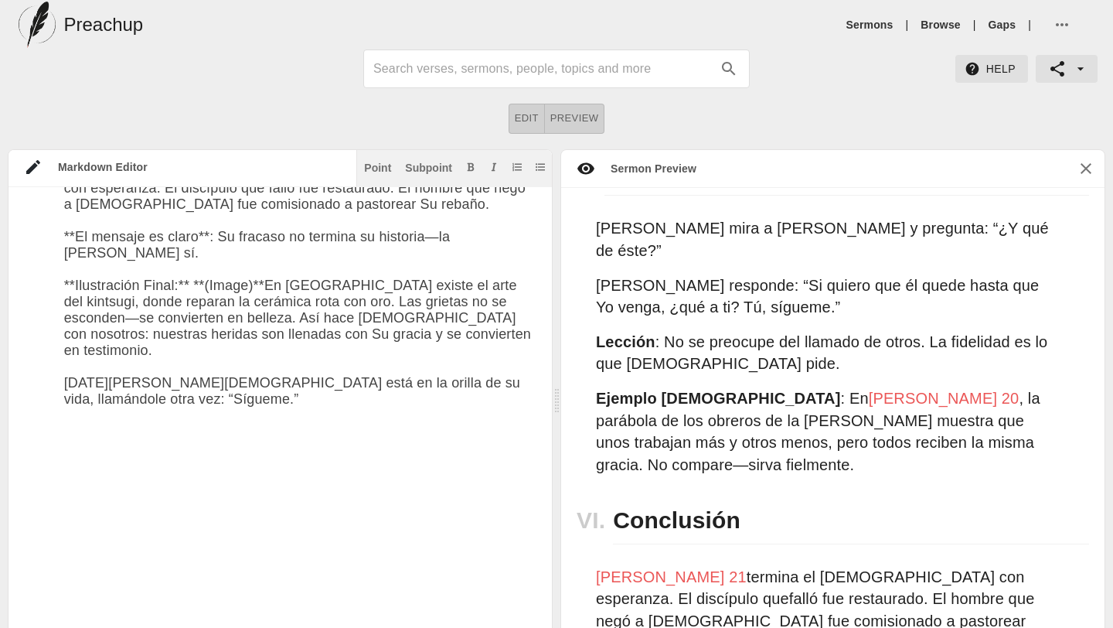
paste textarea "Este acto de restauración y perdón empoderó a [PERSON_NAME] para convertirse en…"
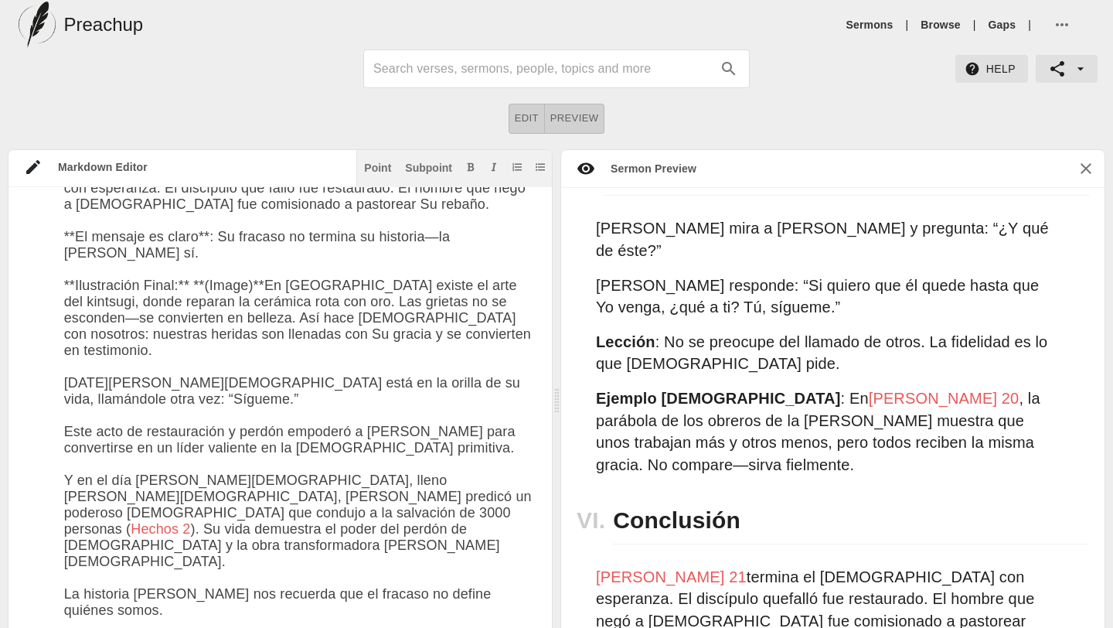
drag, startPoint x: 65, startPoint y: 332, endPoint x: 468, endPoint y: 351, distance: 403.2
click at [471, 164] on icon "Add bold text" at bounding box center [471, 166] width 7 height 9
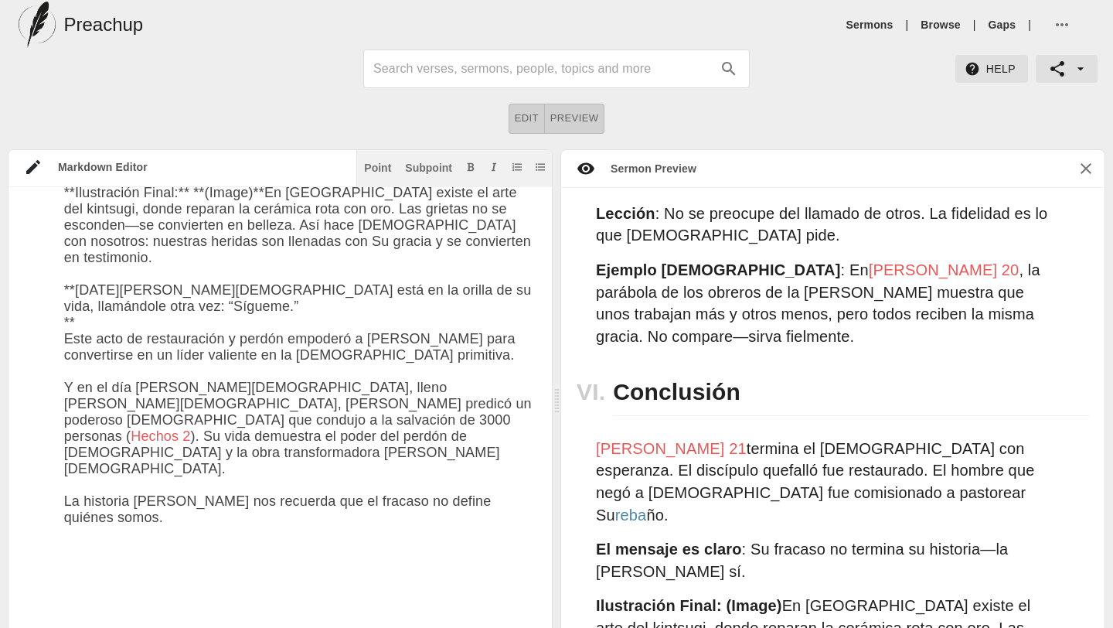
scroll to position [2868, 0]
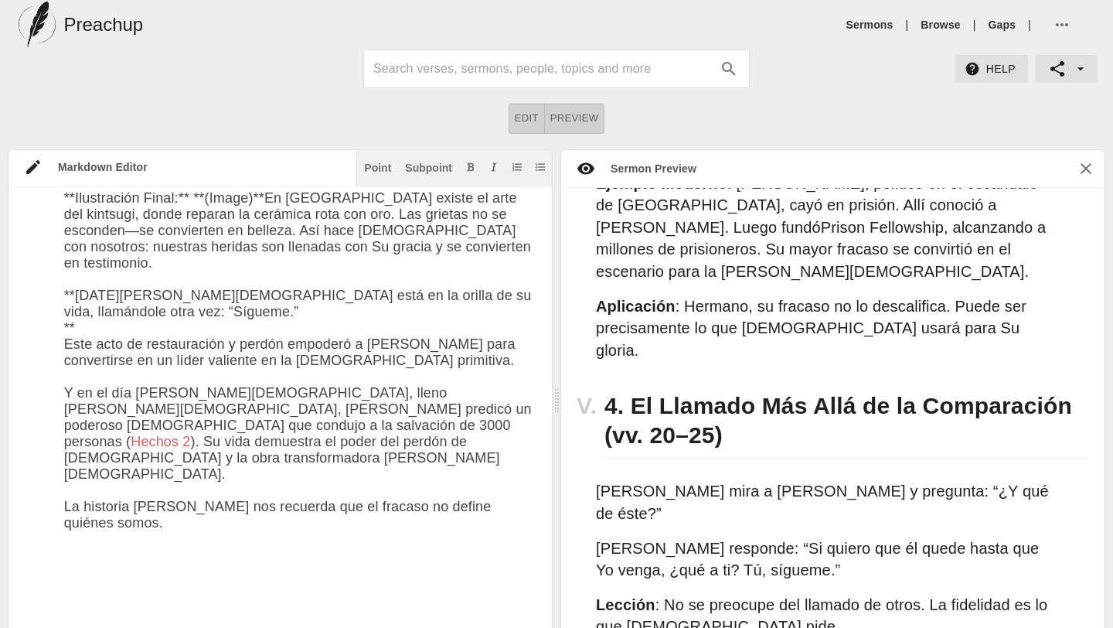
type textarea "# Lo Ipsu dol Sitametc Adipis Elitseddo Ei Tempo Incidid: Utlaboreetd m al Enim…"
